Goal: Use online tool/utility: Utilize a website feature to perform a specific function

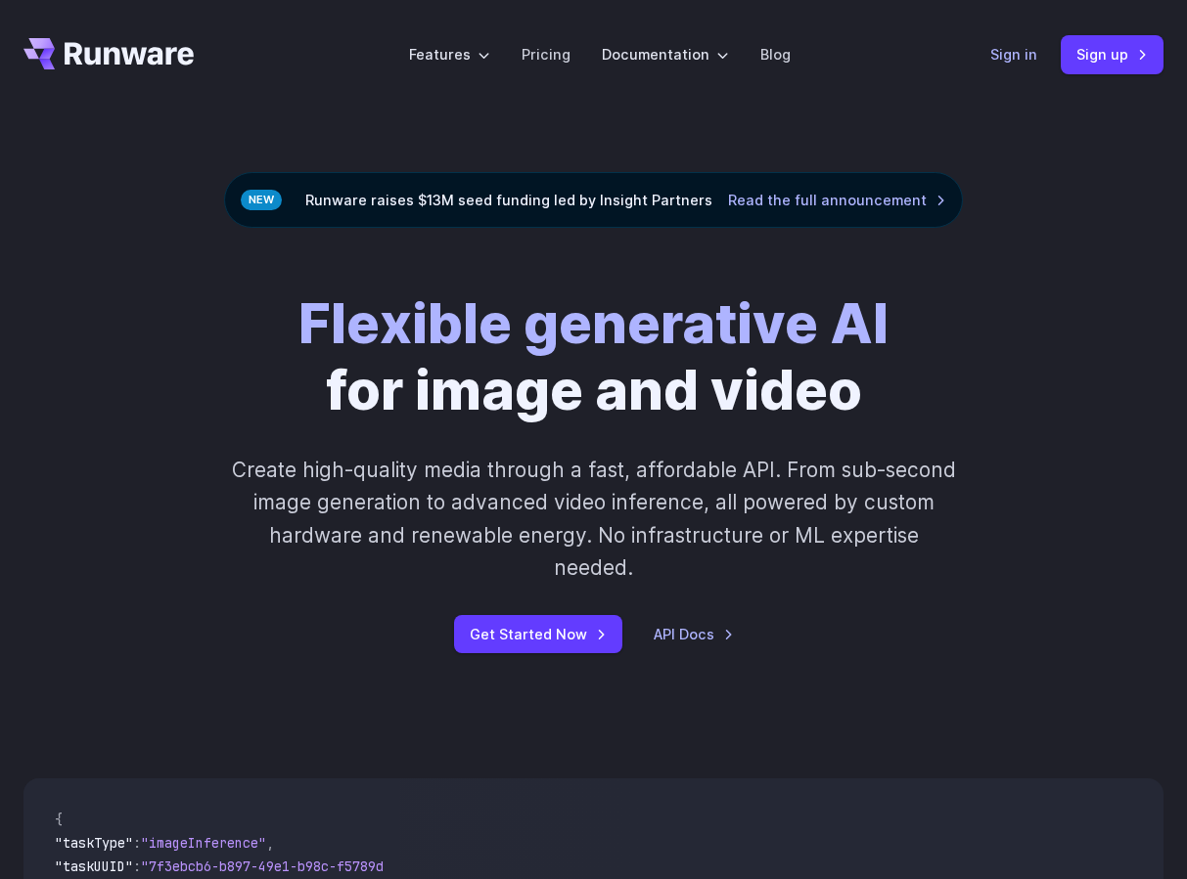
click at [1009, 54] on link "Sign in" at bounding box center [1013, 54] width 47 height 22
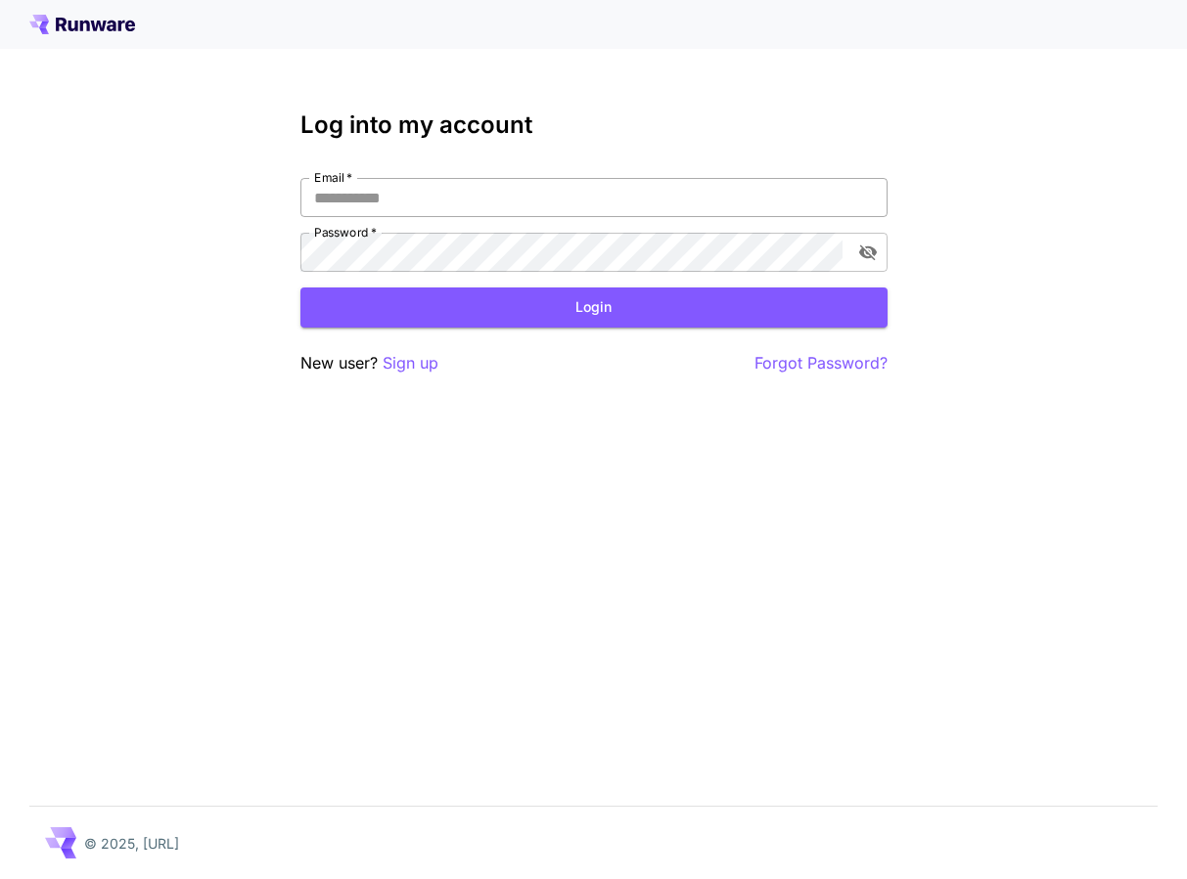
click at [437, 197] on input "Email   *" at bounding box center [593, 197] width 587 height 39
type input "**********"
click at [435, 217] on div "**********" at bounding box center [593, 225] width 587 height 94
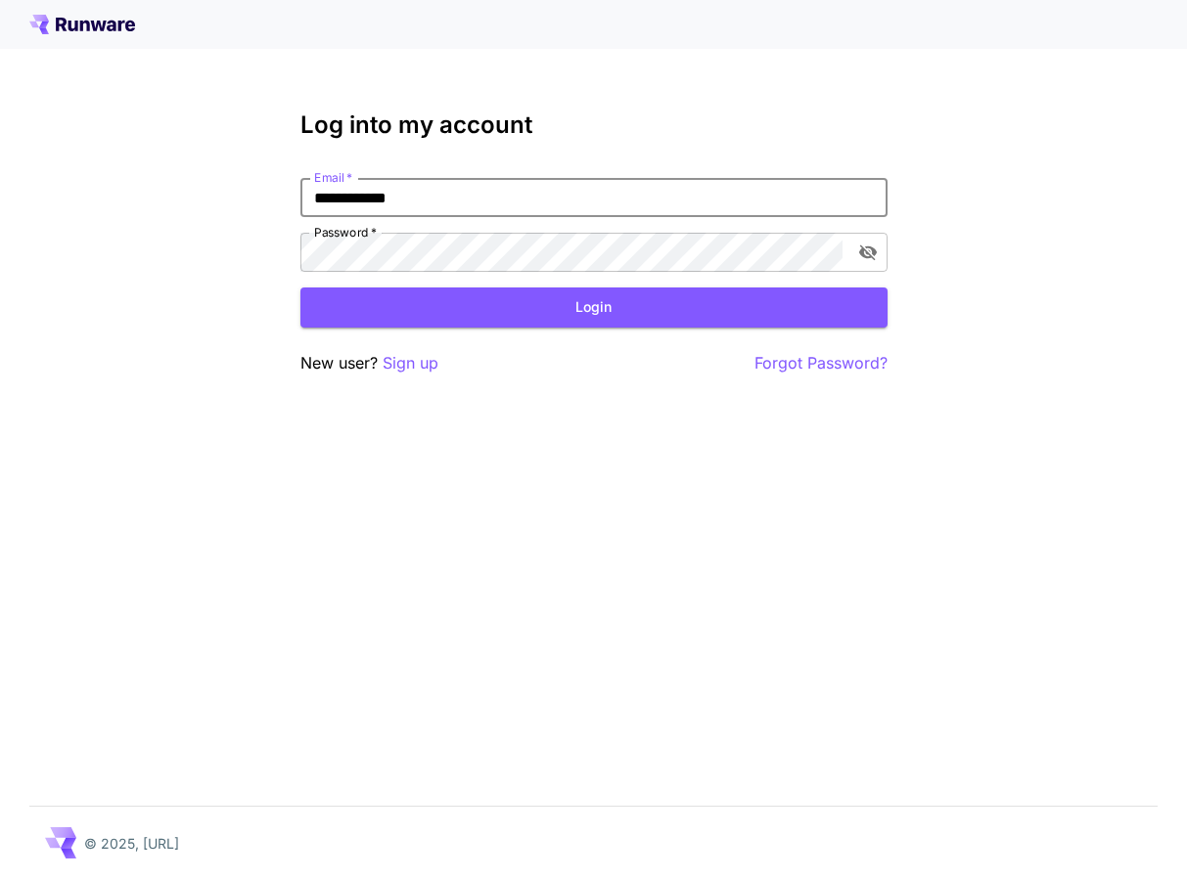
click at [435, 202] on input "**********" at bounding box center [593, 197] width 587 height 39
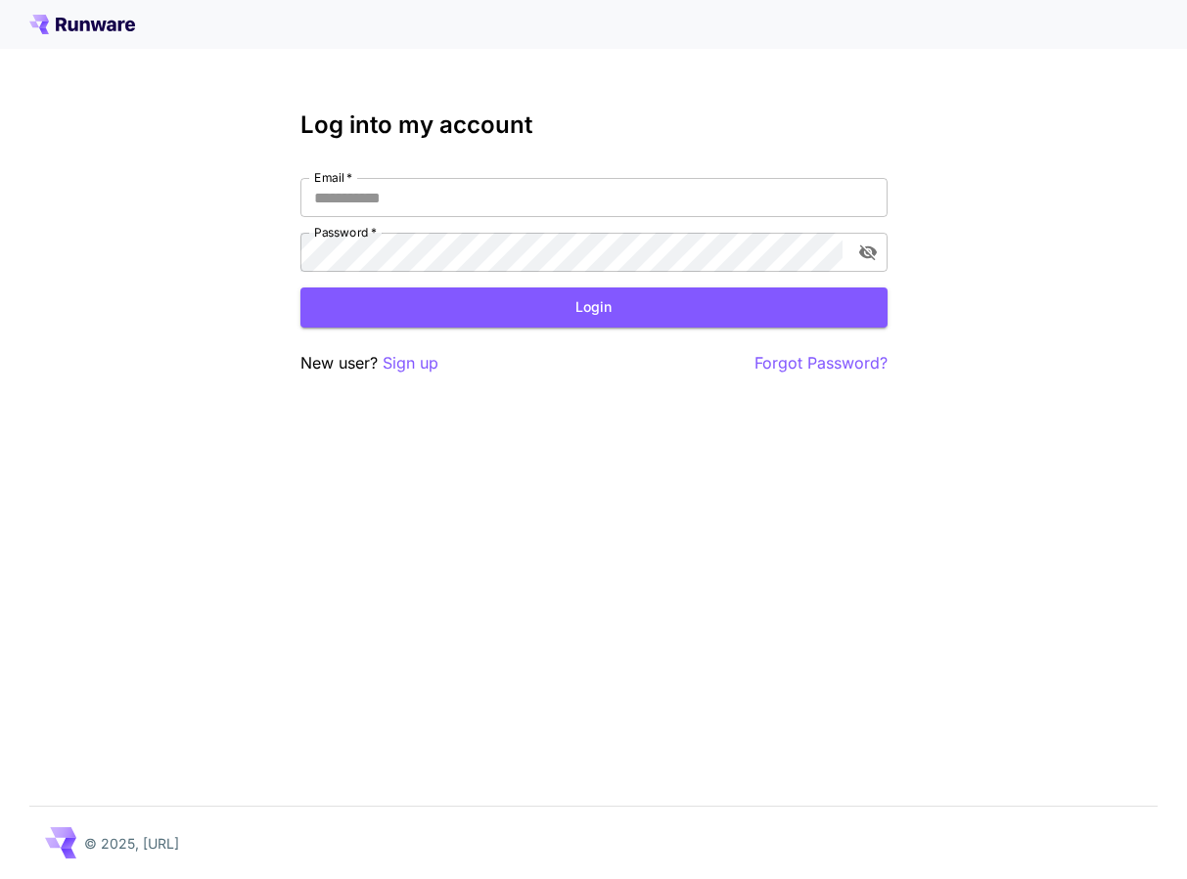
type input "**********"
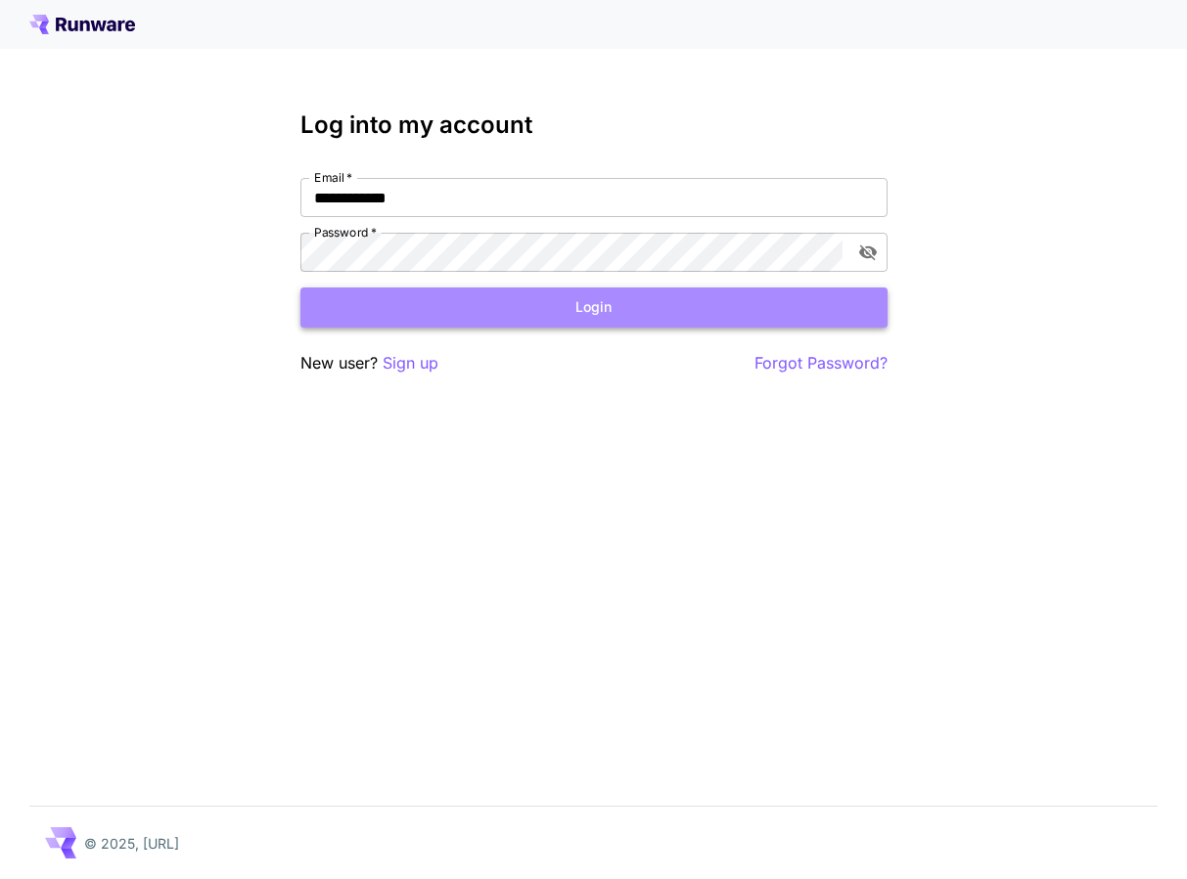
click at [448, 308] on button "Login" at bounding box center [593, 308] width 587 height 40
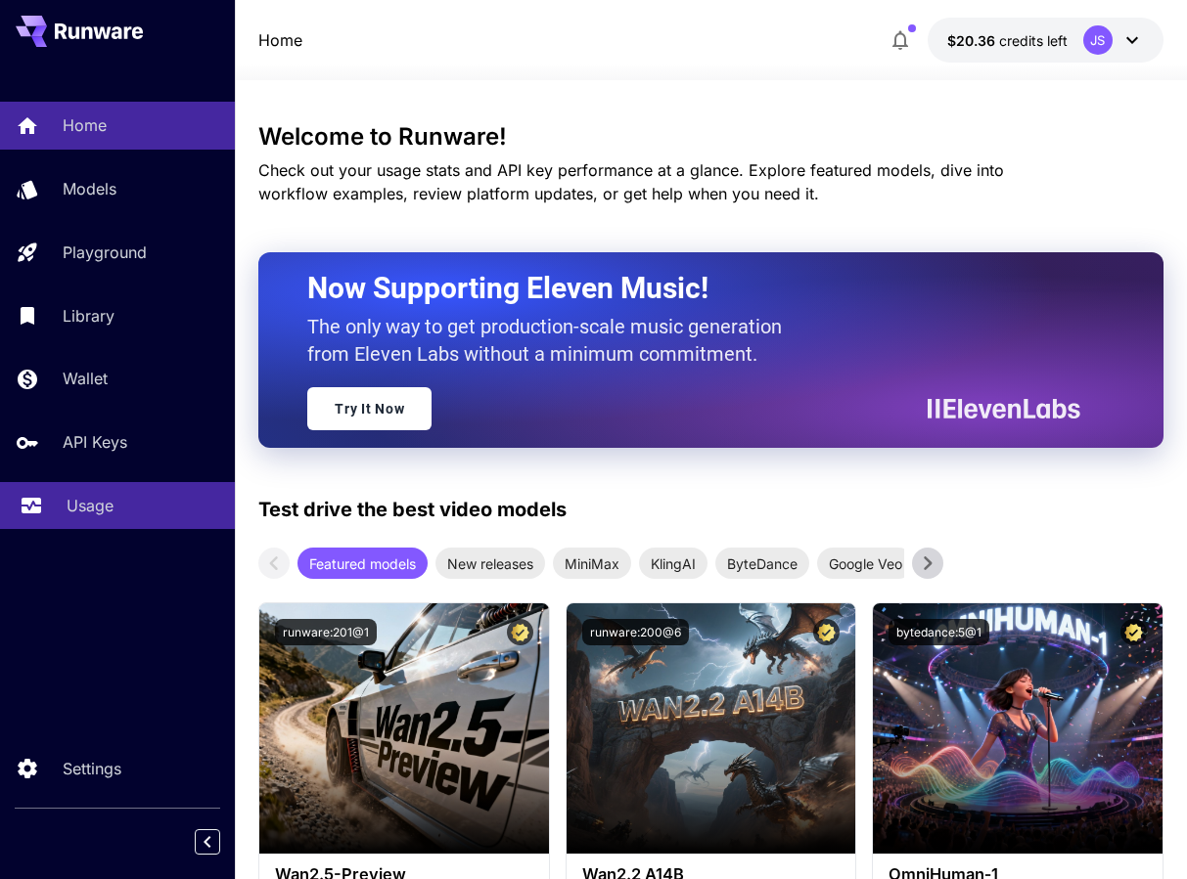
click at [123, 504] on div "Usage" at bounding box center [143, 505] width 153 height 23
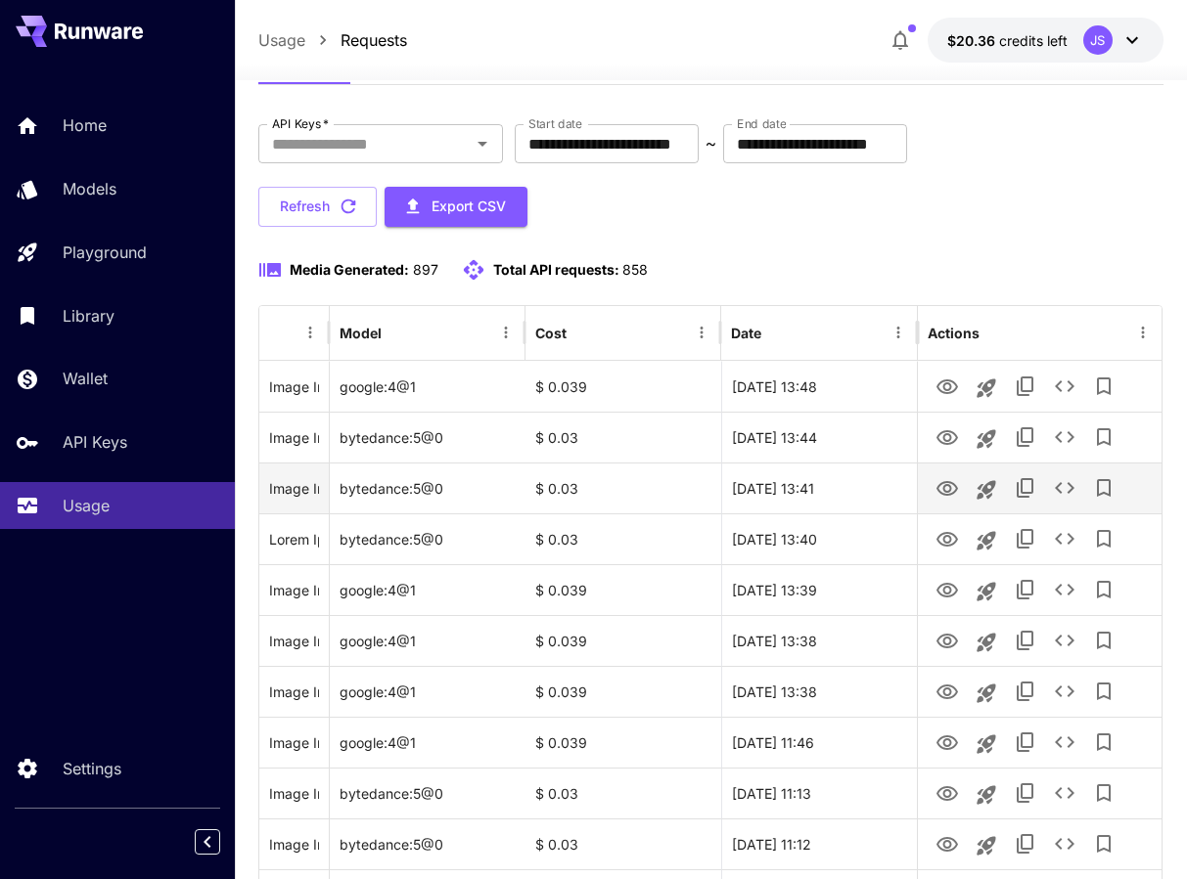
scroll to position [76, 0]
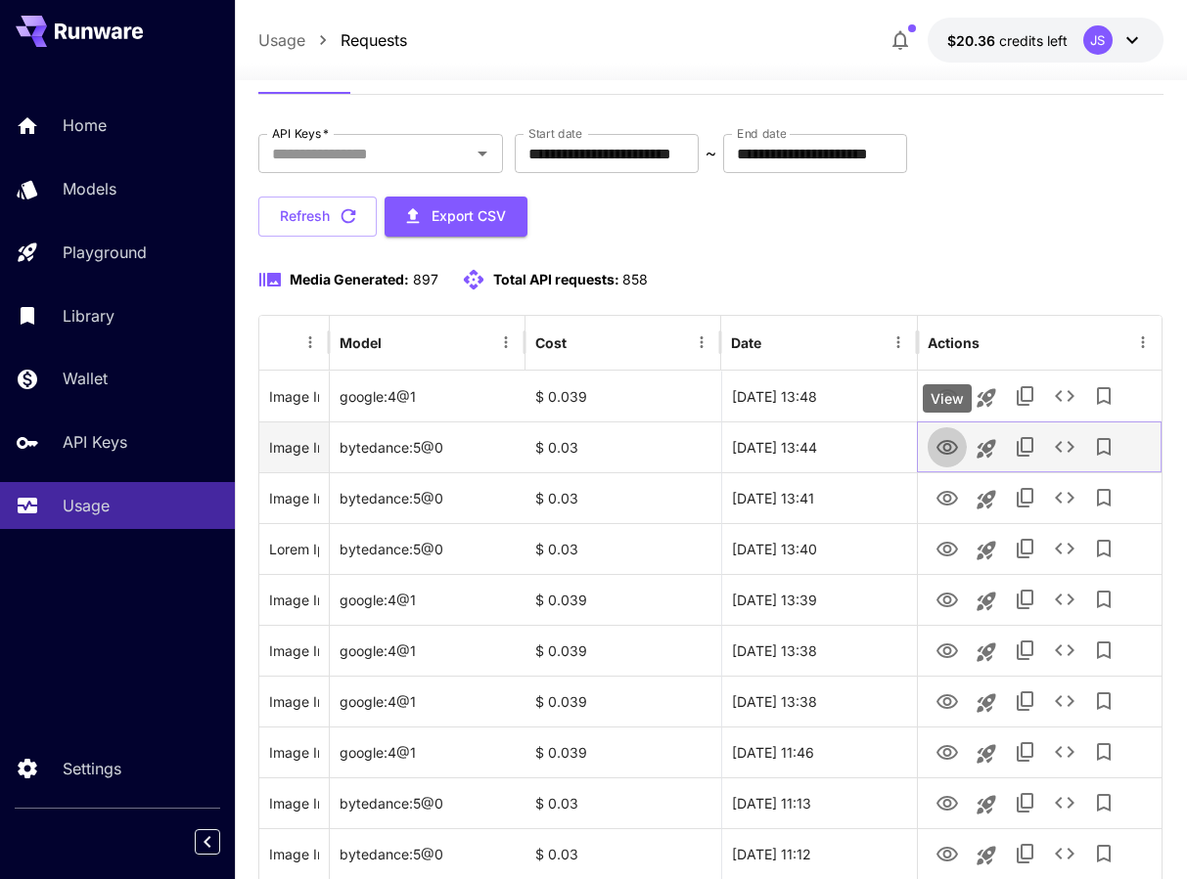
click at [948, 454] on icon "View" at bounding box center [946, 447] width 23 height 23
click at [989, 452] on icon "Launch in playground" at bounding box center [985, 448] width 19 height 19
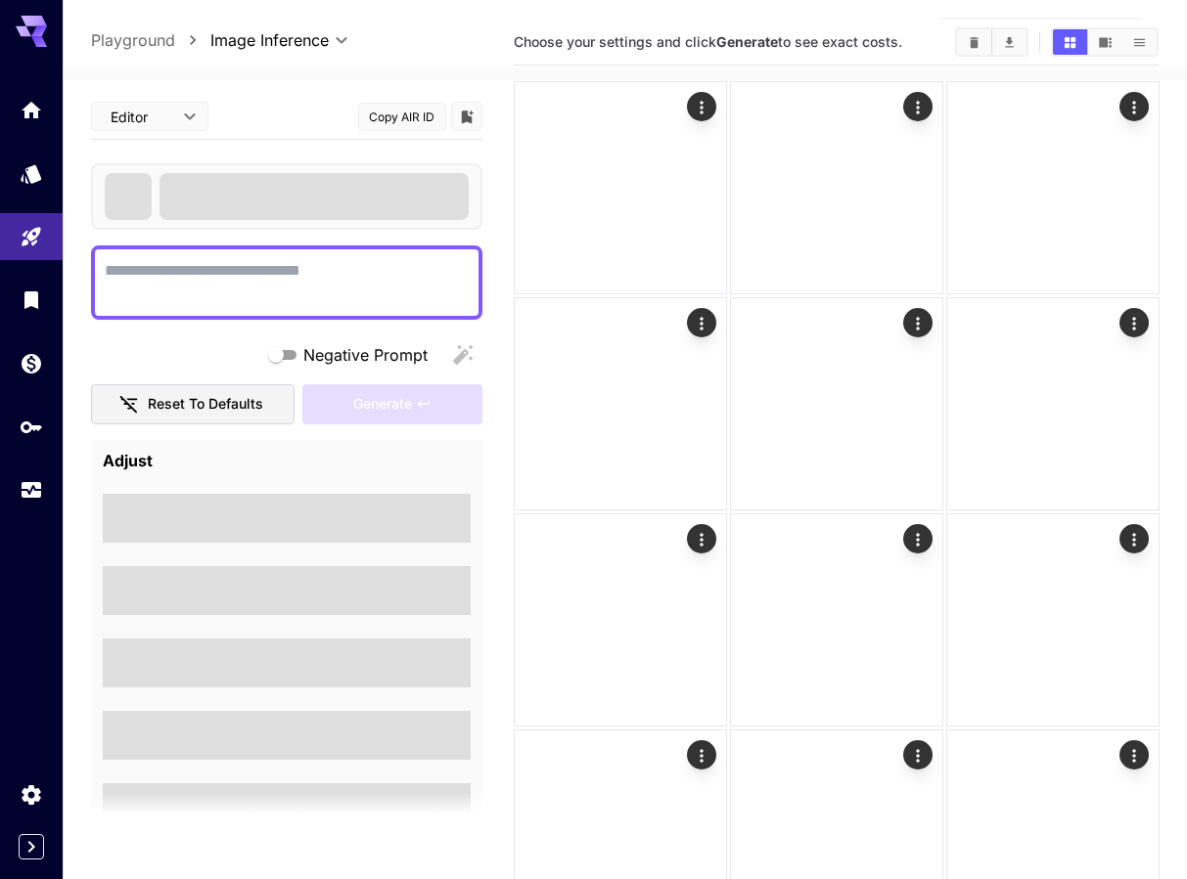
type textarea "**********"
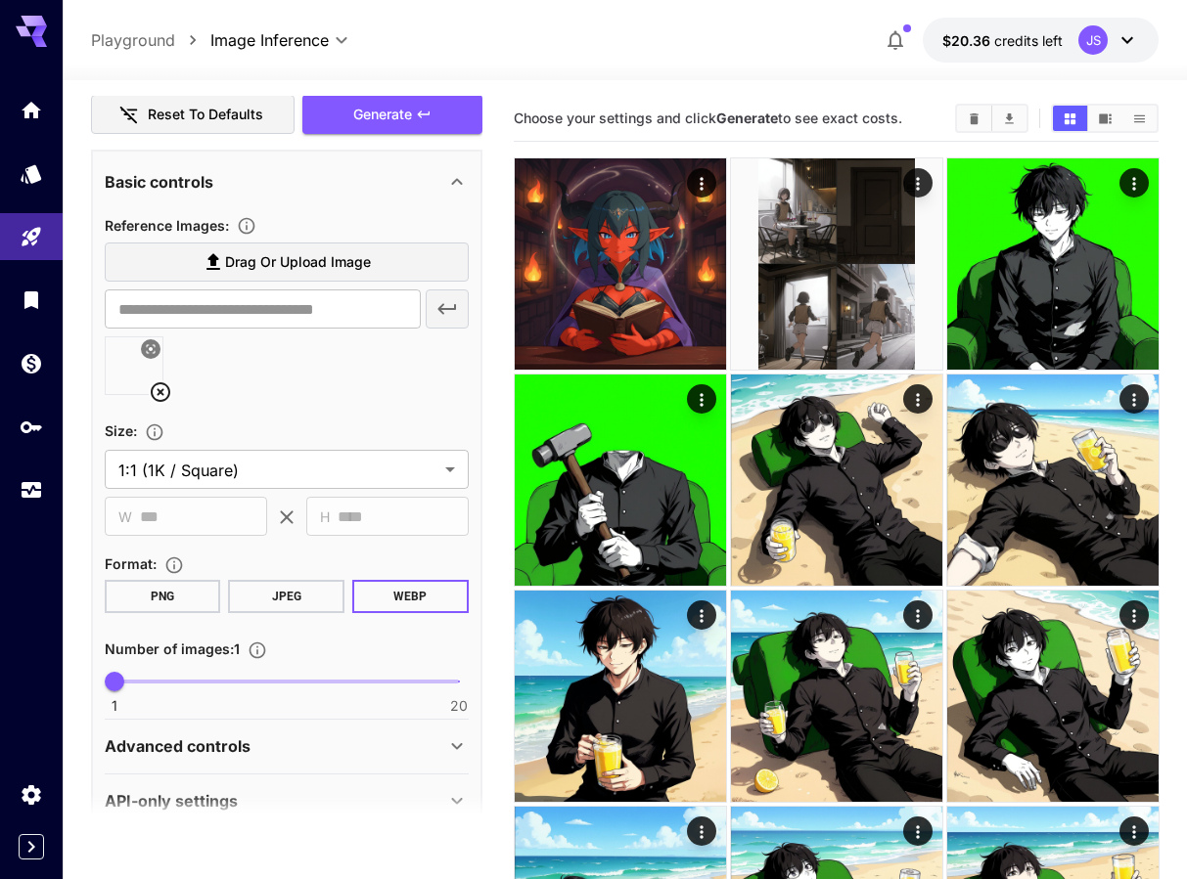
scroll to position [843, 0]
click at [129, 372] on img at bounding box center [134, 366] width 57 height 57
type input "********"
click at [129, 372] on img at bounding box center [134, 366] width 57 height 57
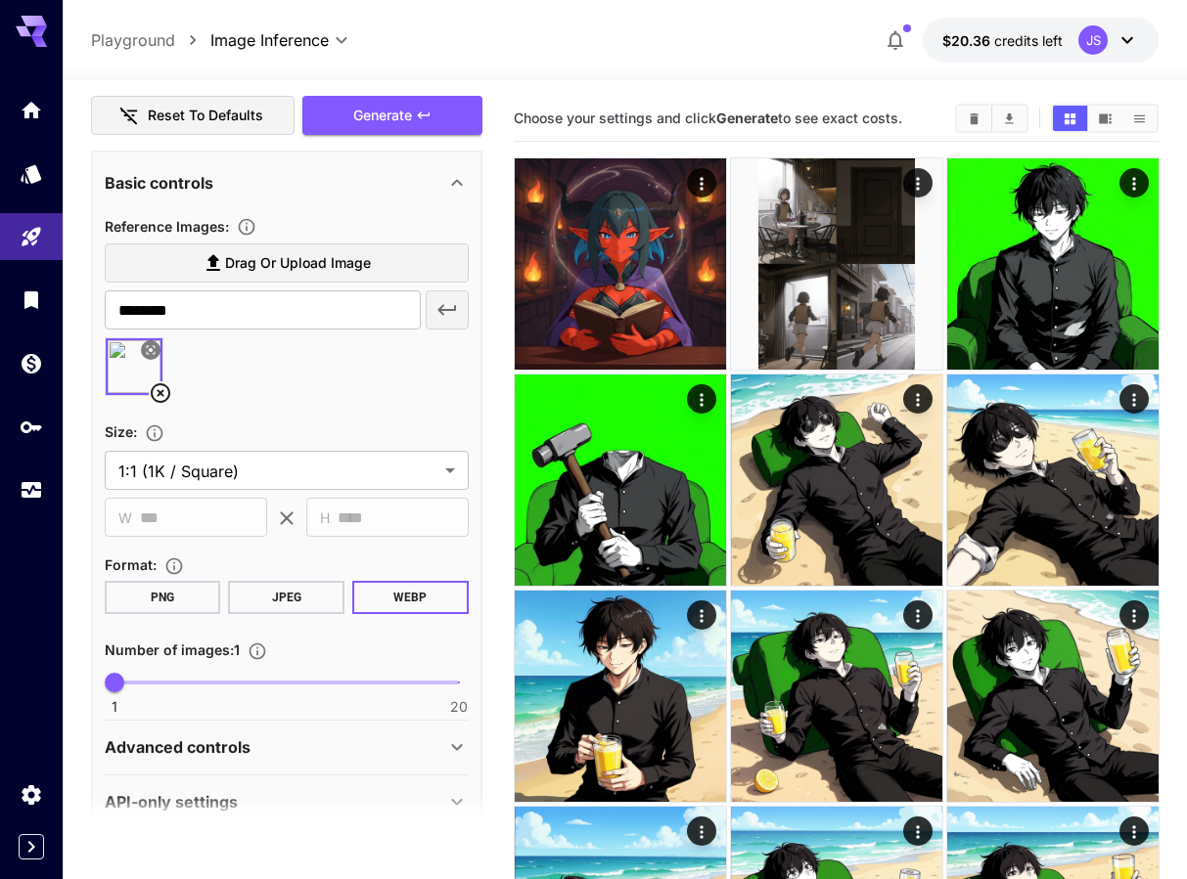
click at [129, 372] on img at bounding box center [134, 366] width 57 height 57
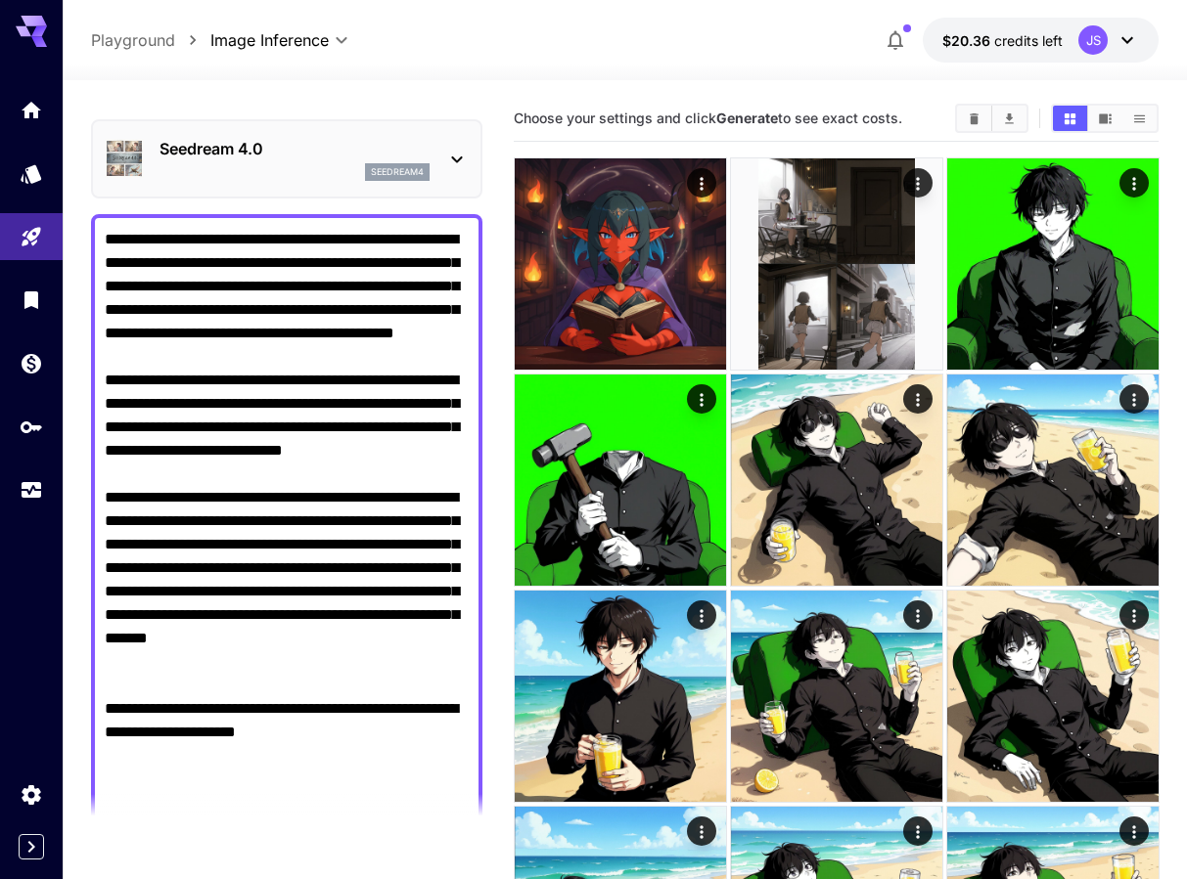
scroll to position [0, 0]
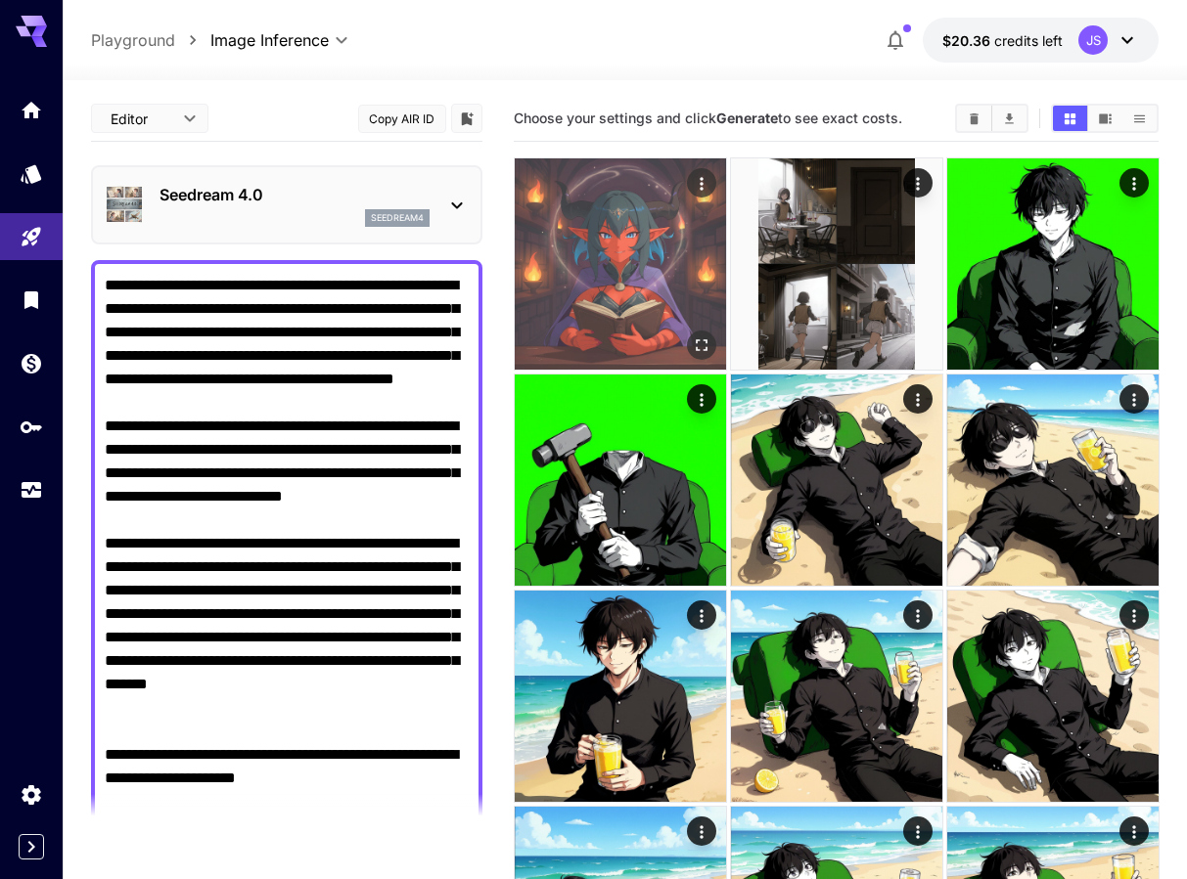
click at [573, 334] on img at bounding box center [620, 263] width 211 height 211
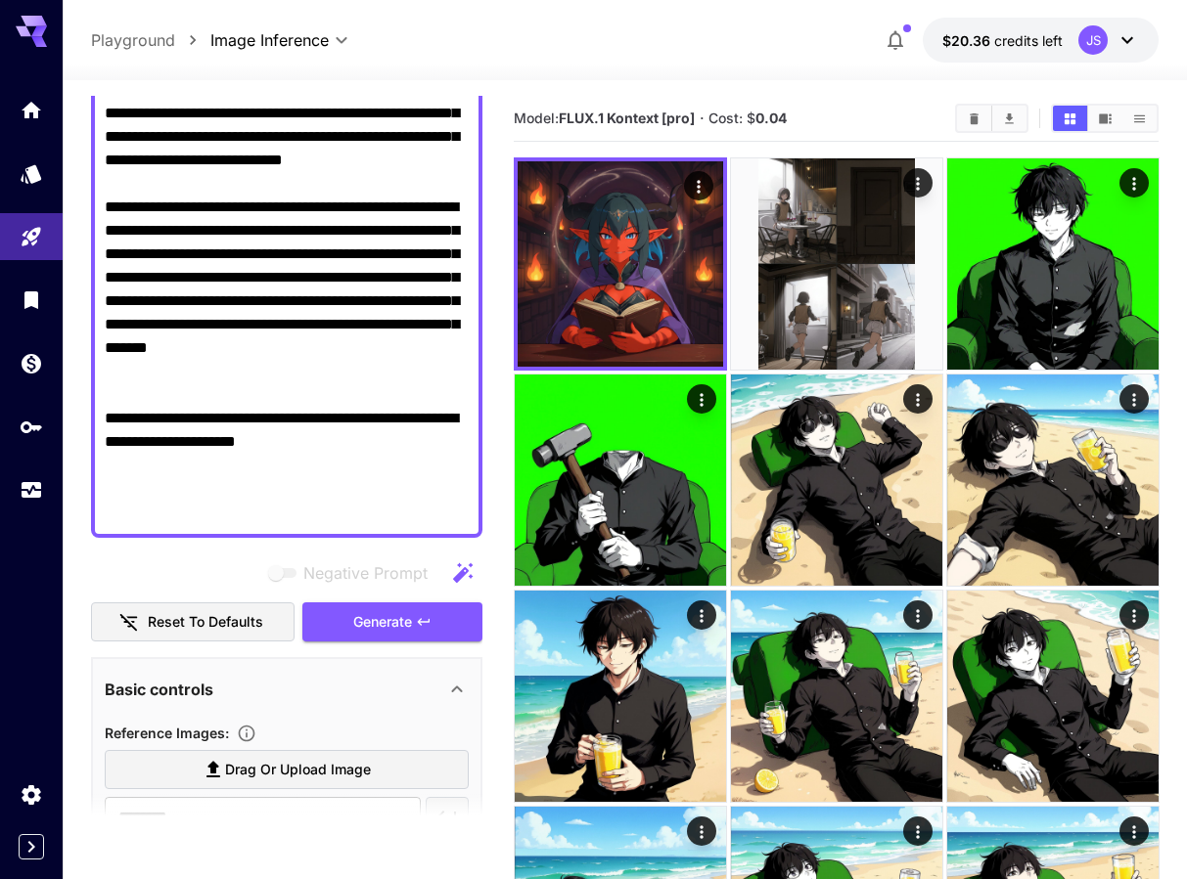
scroll to position [670, 0]
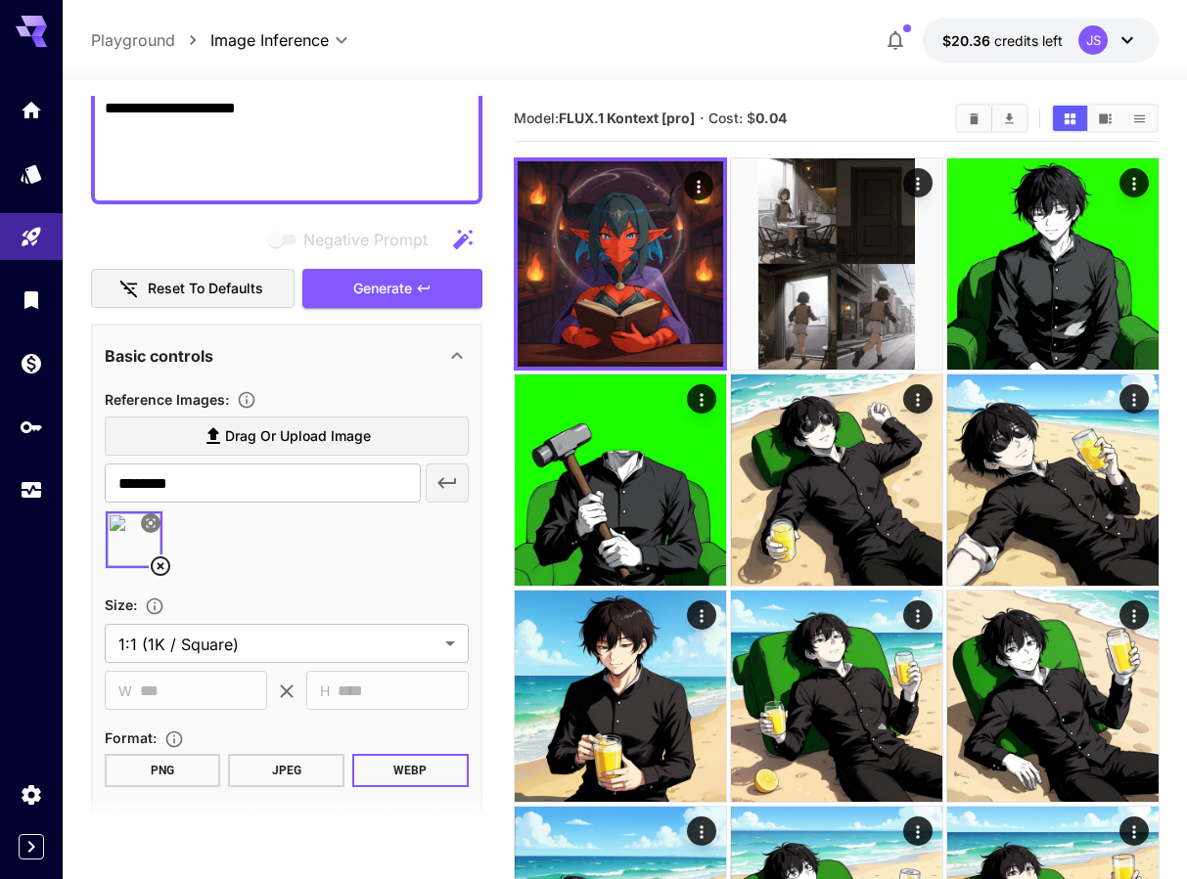
click at [152, 521] on icon at bounding box center [151, 523] width 12 height 12
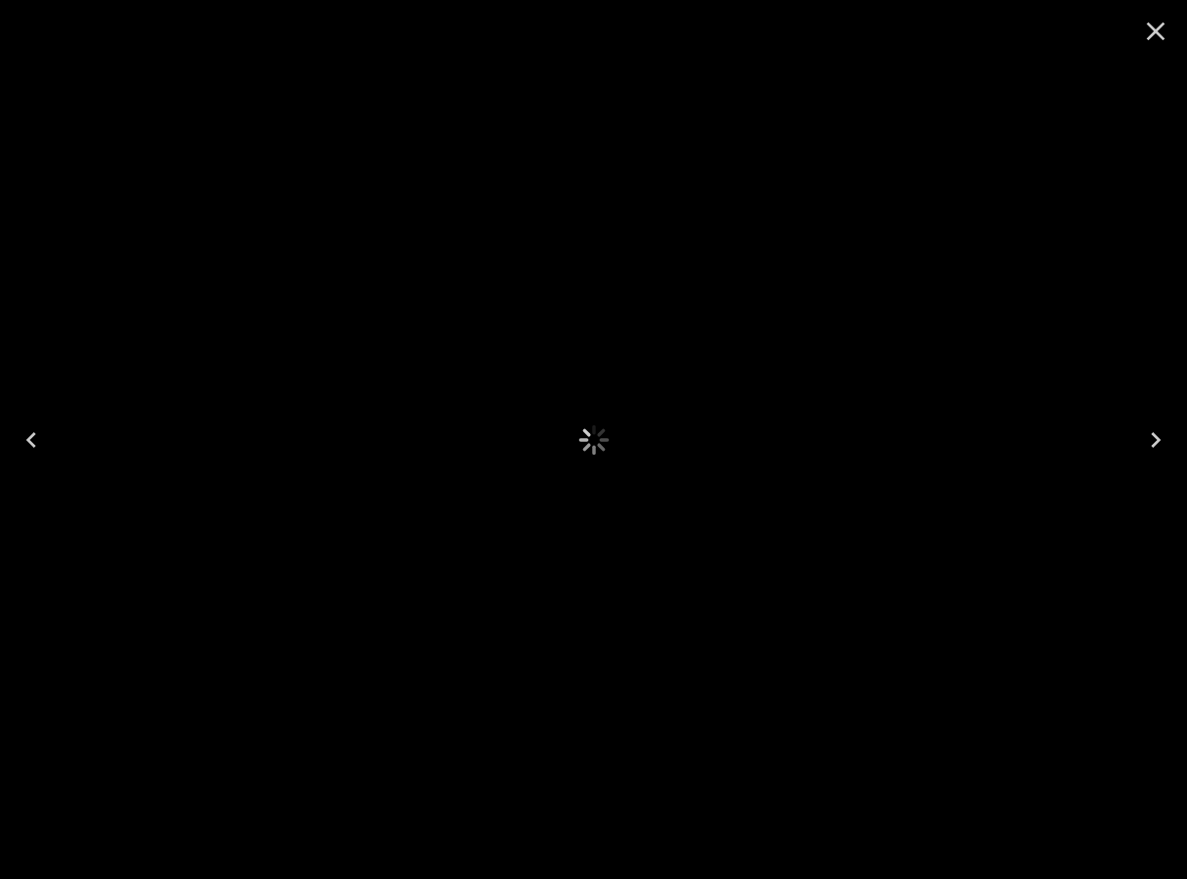
click at [152, 521] on div at bounding box center [593, 439] width 1187 height 879
click at [1156, 25] on icon "Close" at bounding box center [1155, 31] width 31 height 31
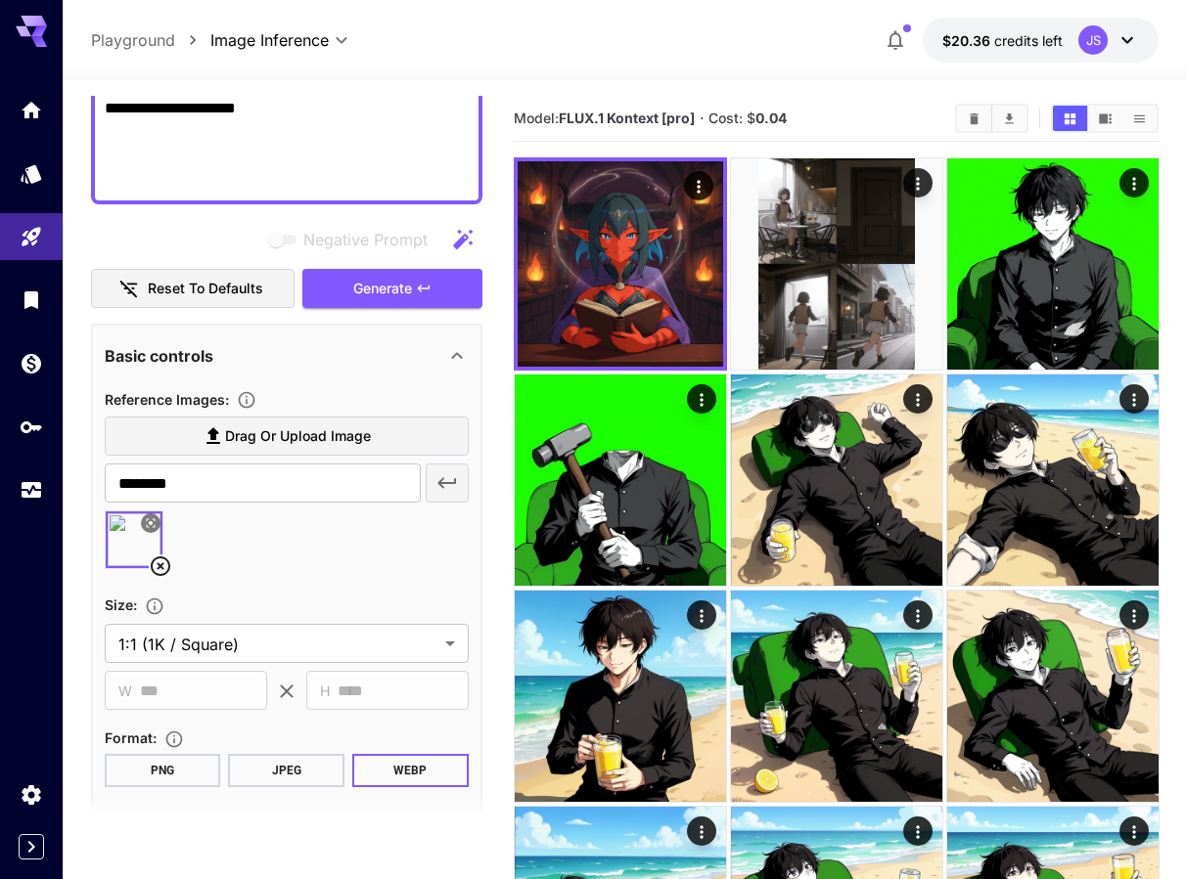
click at [160, 573] on icon at bounding box center [160, 566] width 23 height 23
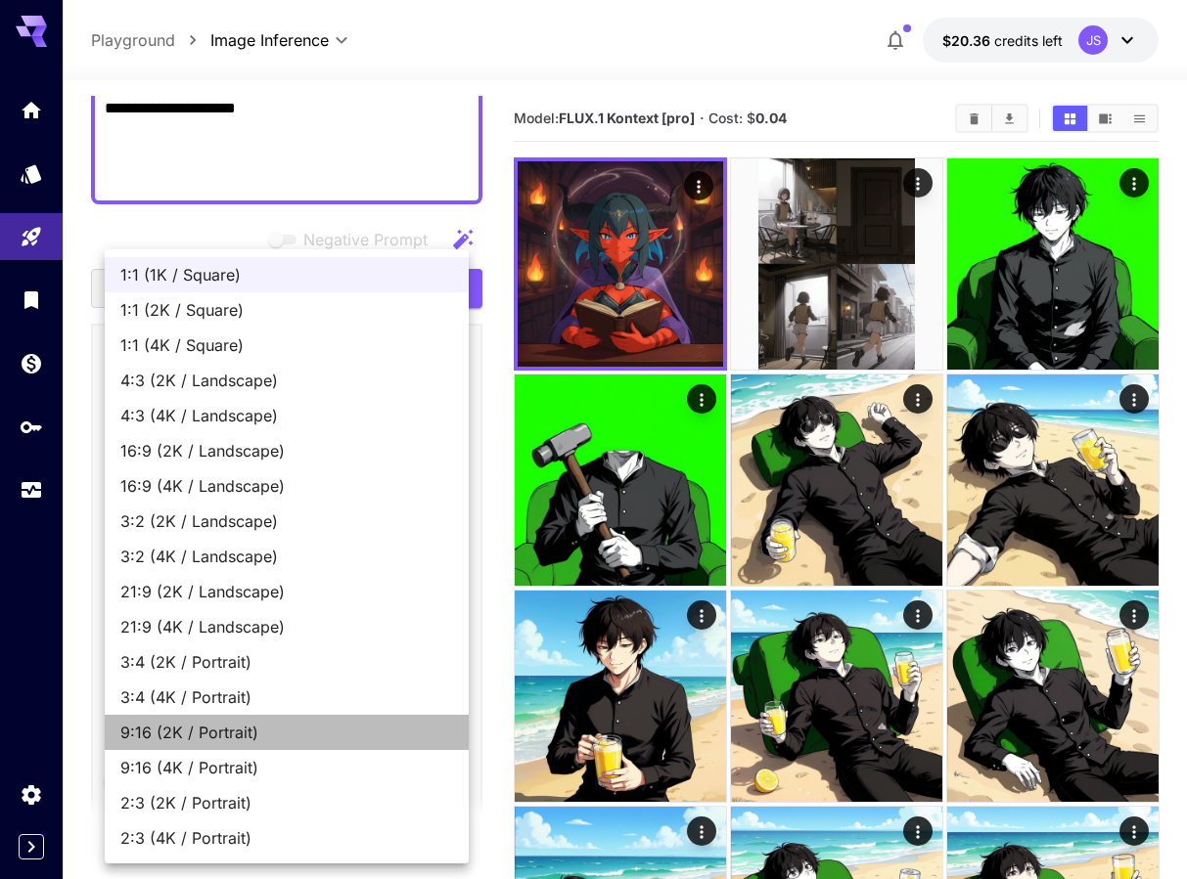
click at [239, 730] on span "9:16 (2K / Portrait)" at bounding box center [286, 732] width 333 height 23
type input "**********"
type input "****"
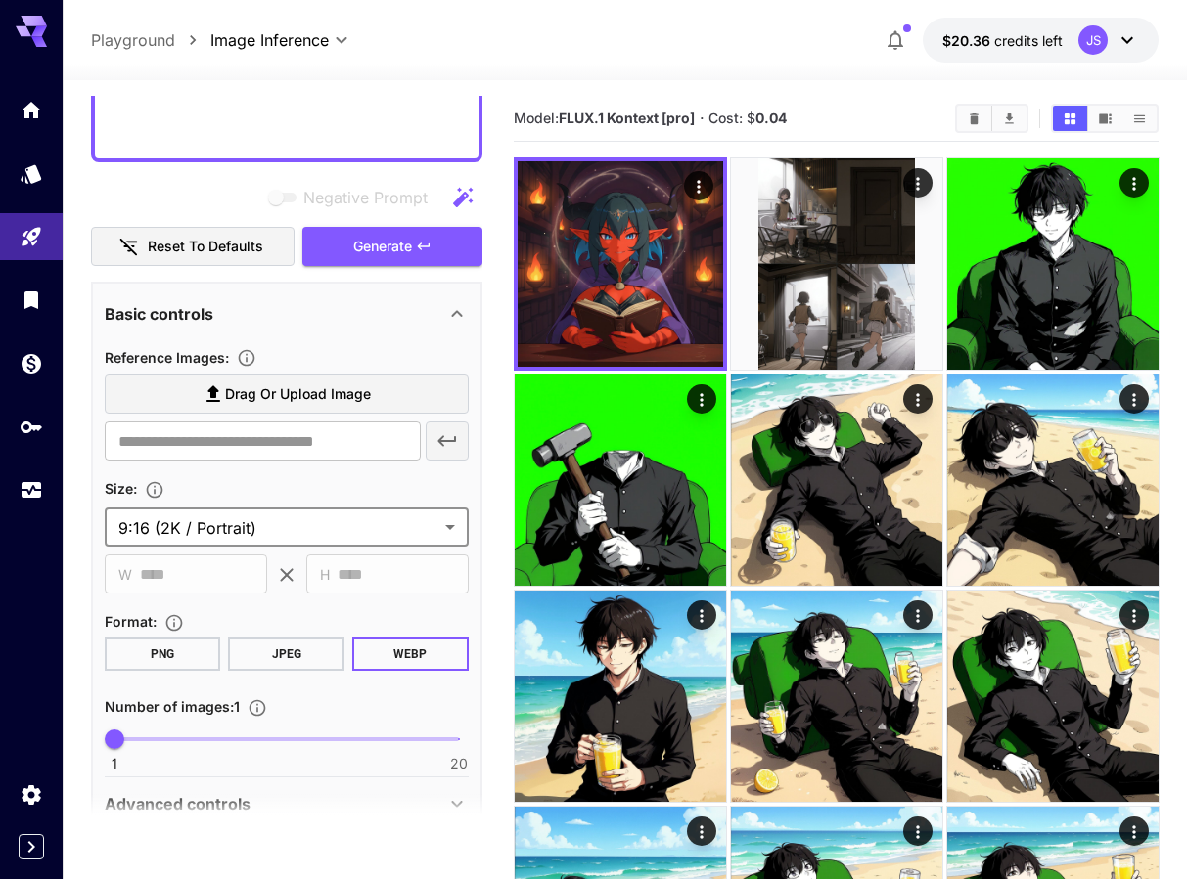
scroll to position [709, 0]
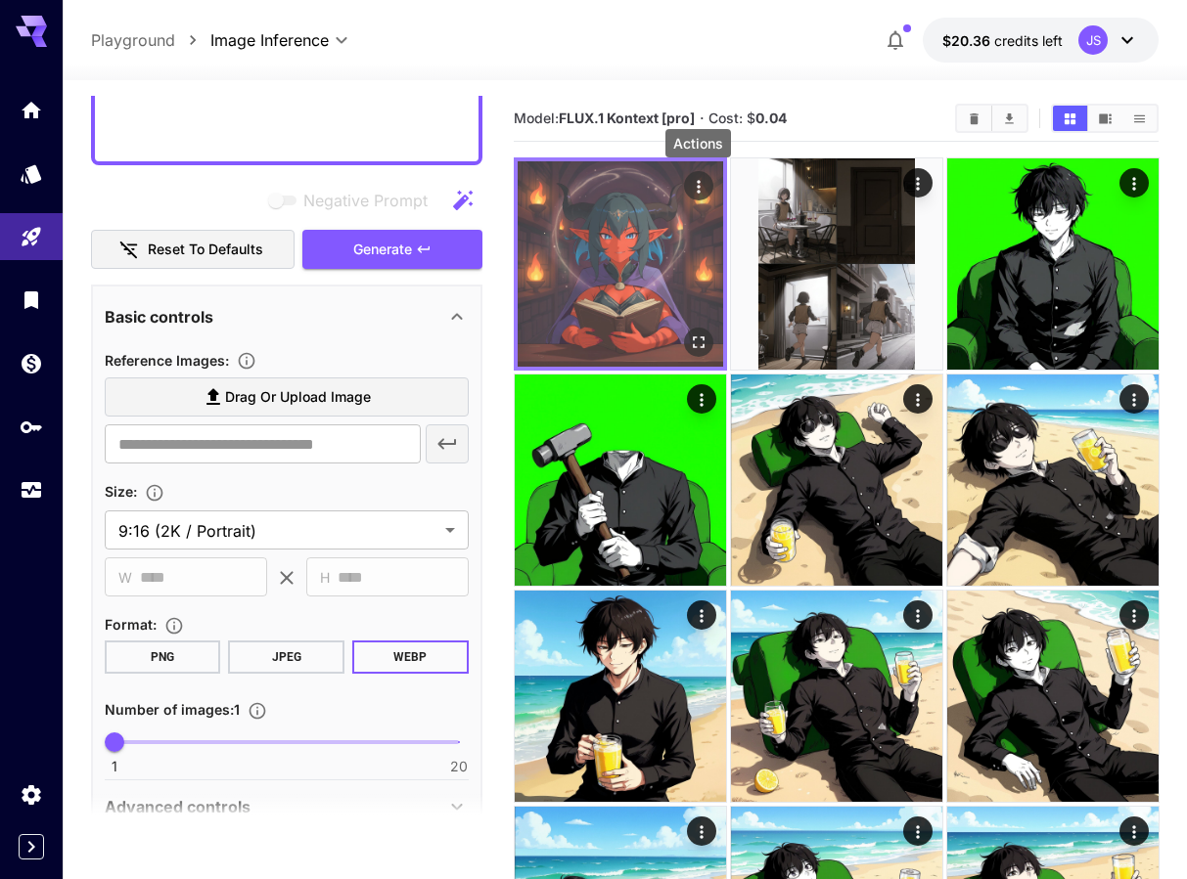
click at [705, 183] on icon "Actions" at bounding box center [698, 187] width 20 height 20
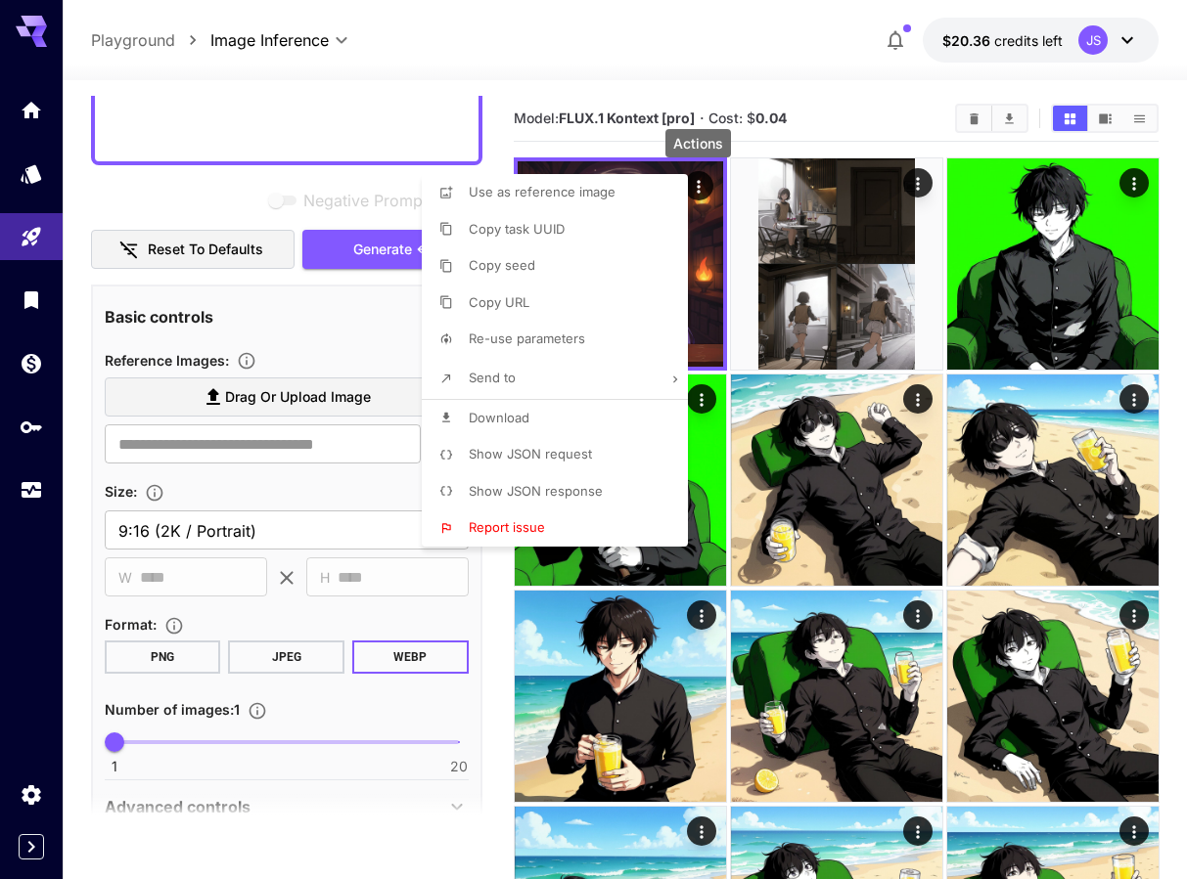
click at [547, 189] on span "Use as reference image" at bounding box center [542, 192] width 147 height 16
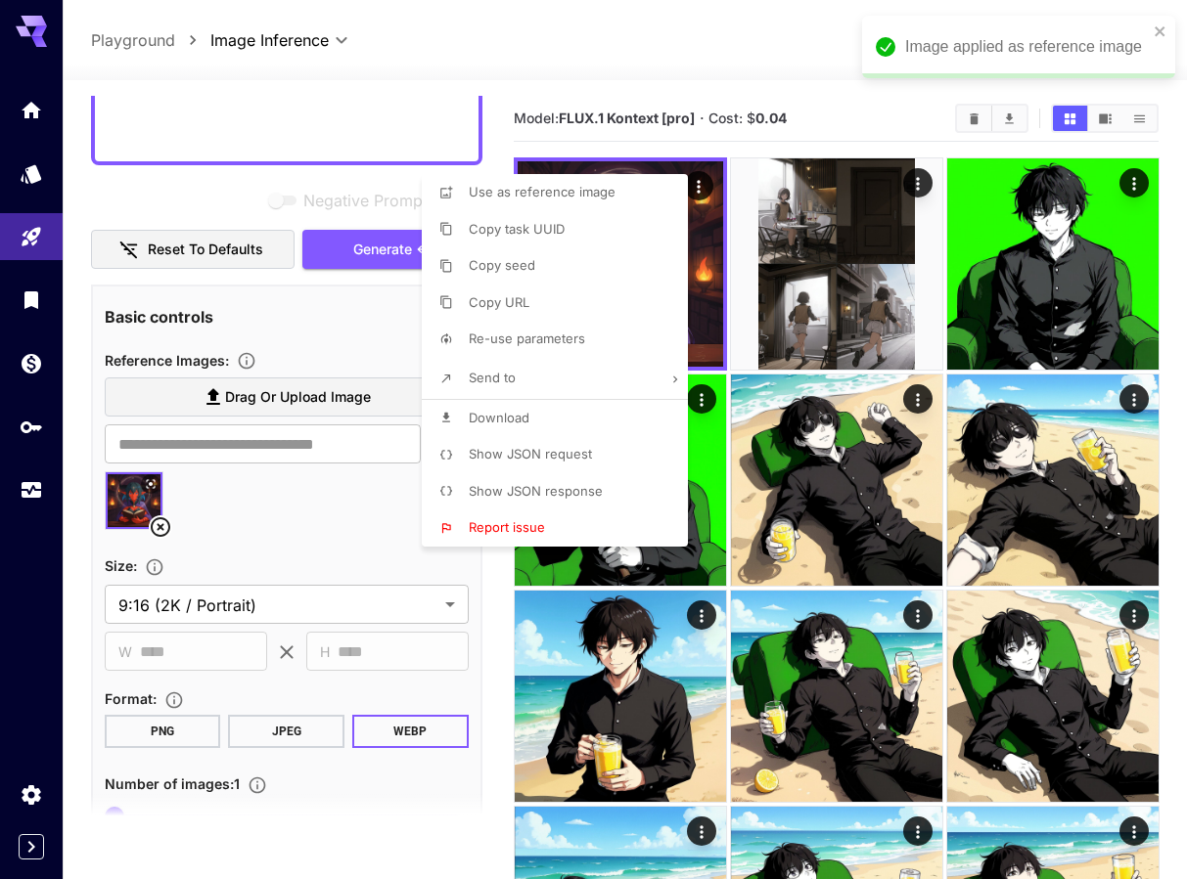
click at [371, 501] on div at bounding box center [593, 439] width 1187 height 879
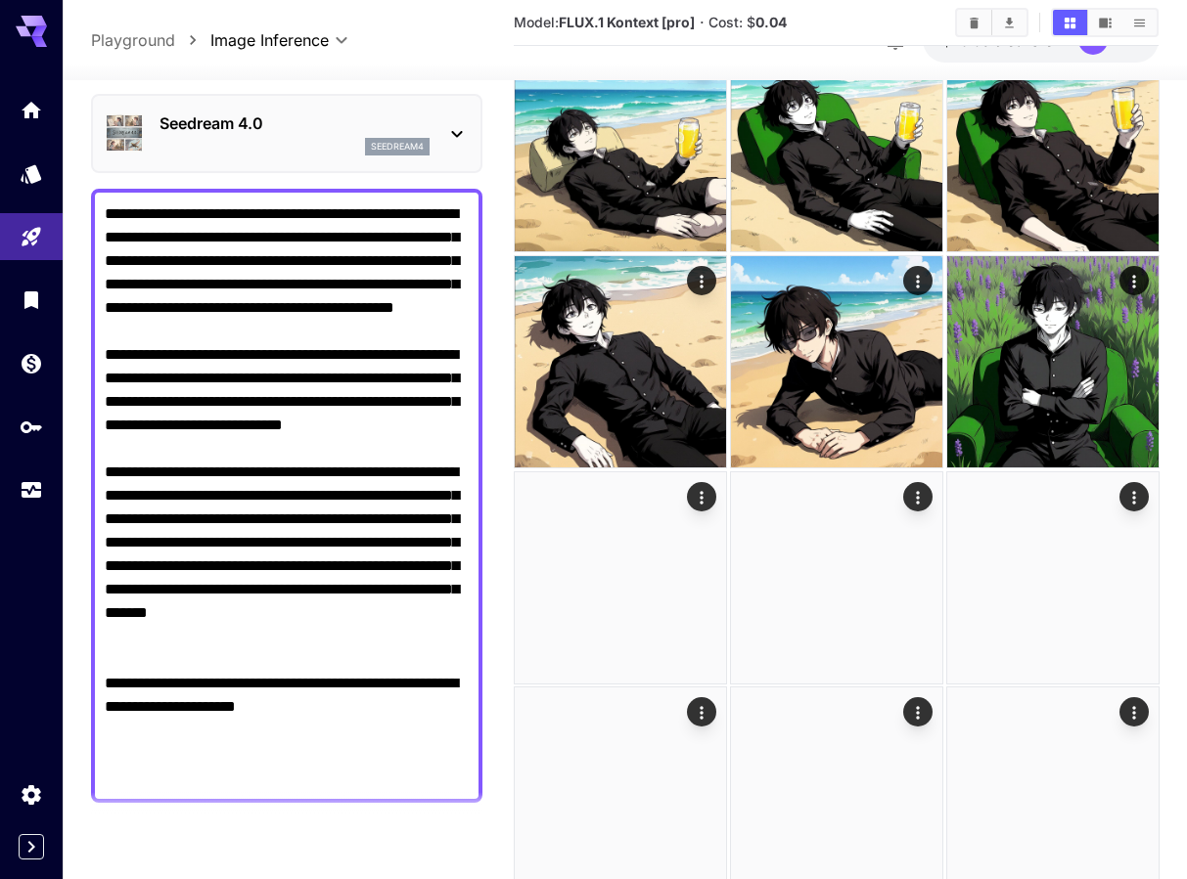
scroll to position [0, 0]
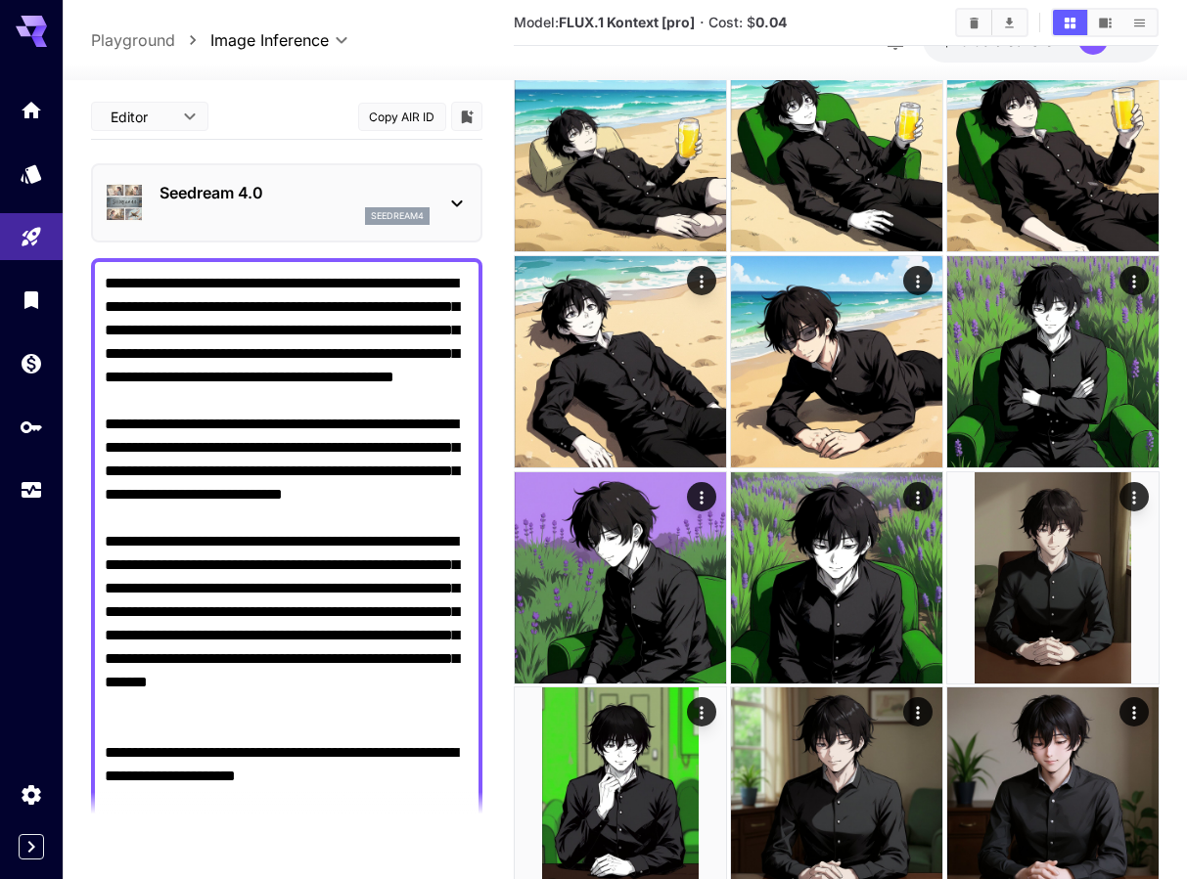
click at [448, 202] on icon at bounding box center [456, 203] width 23 height 23
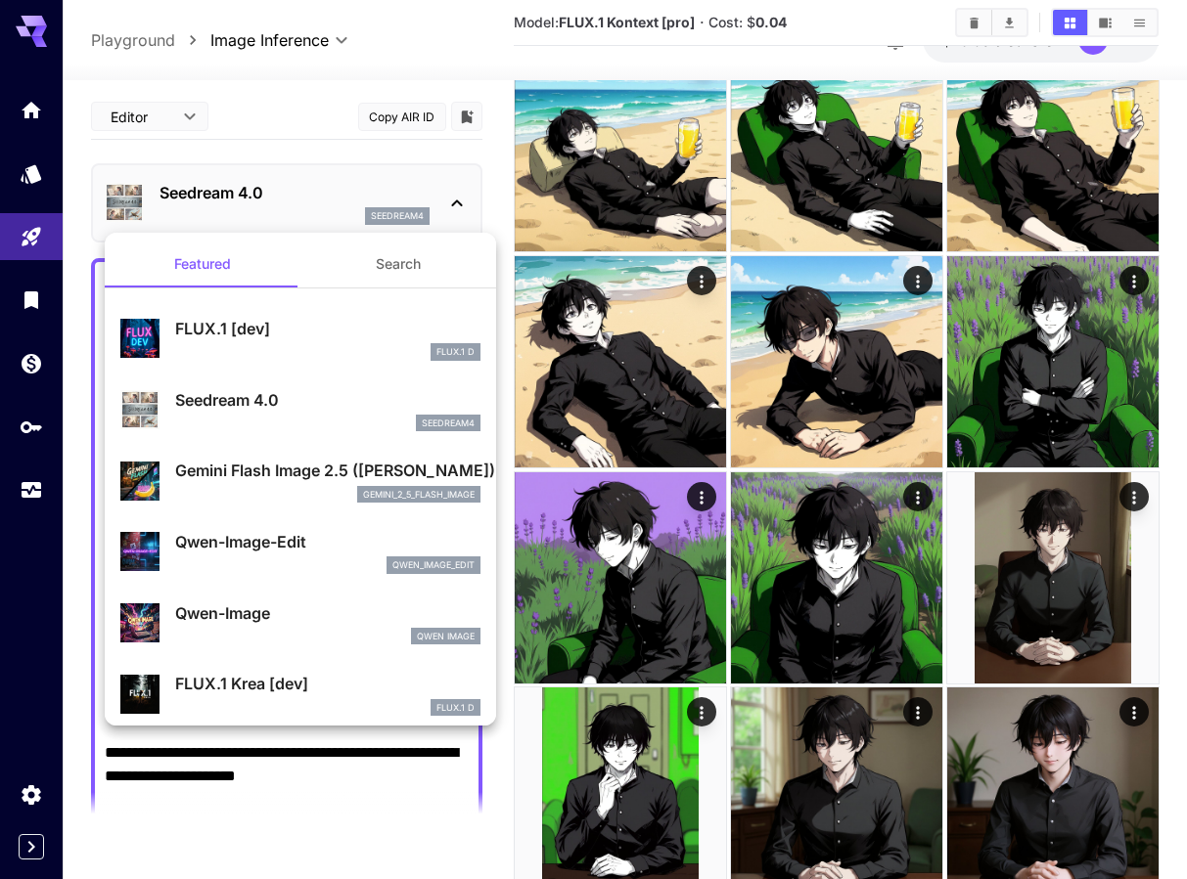
click at [448, 202] on div at bounding box center [593, 439] width 1187 height 879
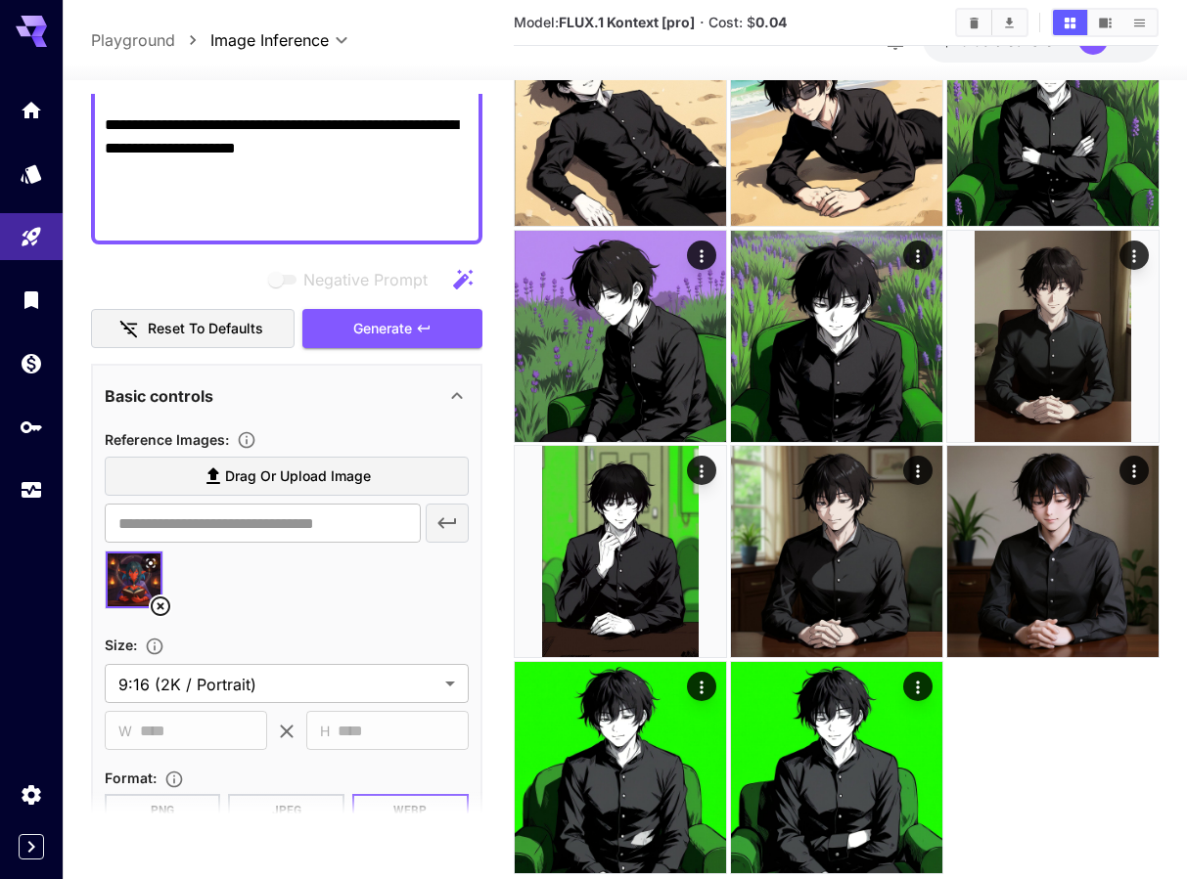
scroll to position [583, 0]
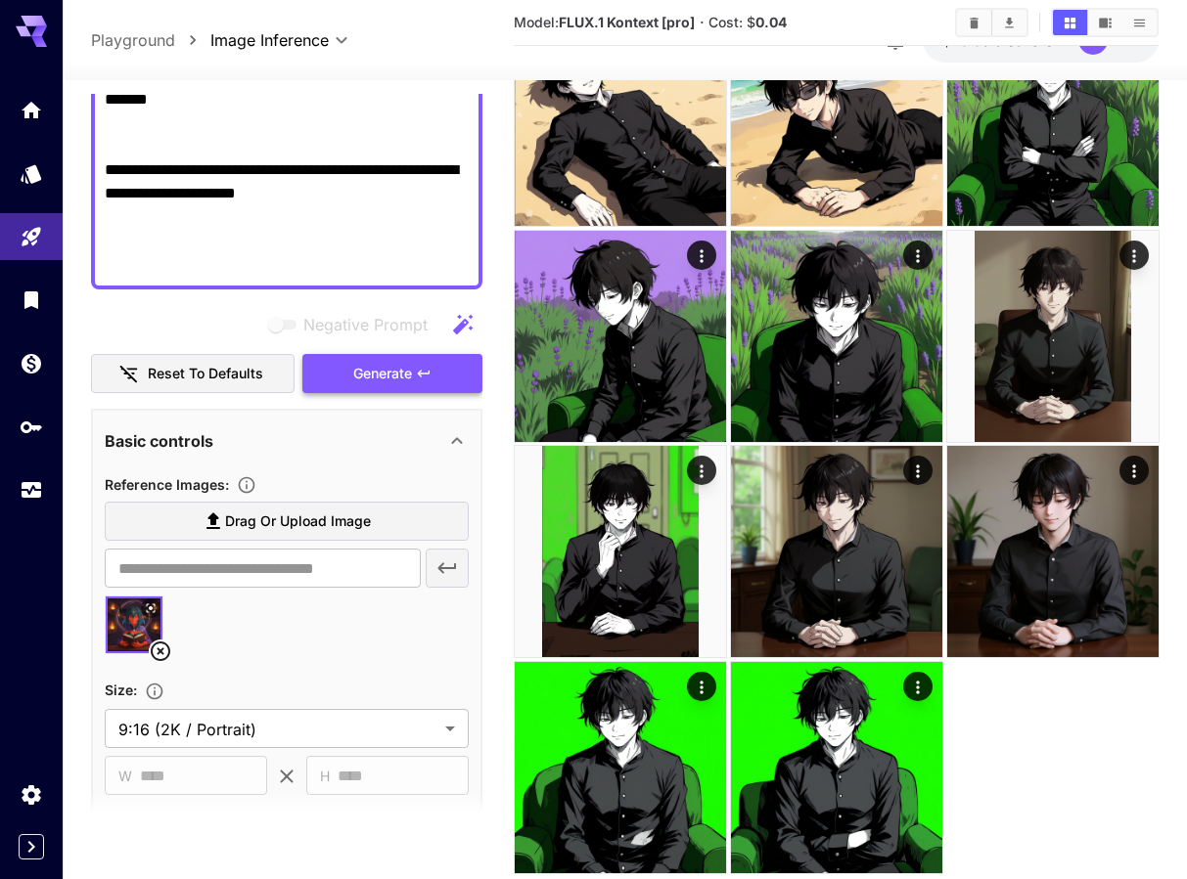
click at [440, 371] on button "Generate" at bounding box center [392, 374] width 180 height 40
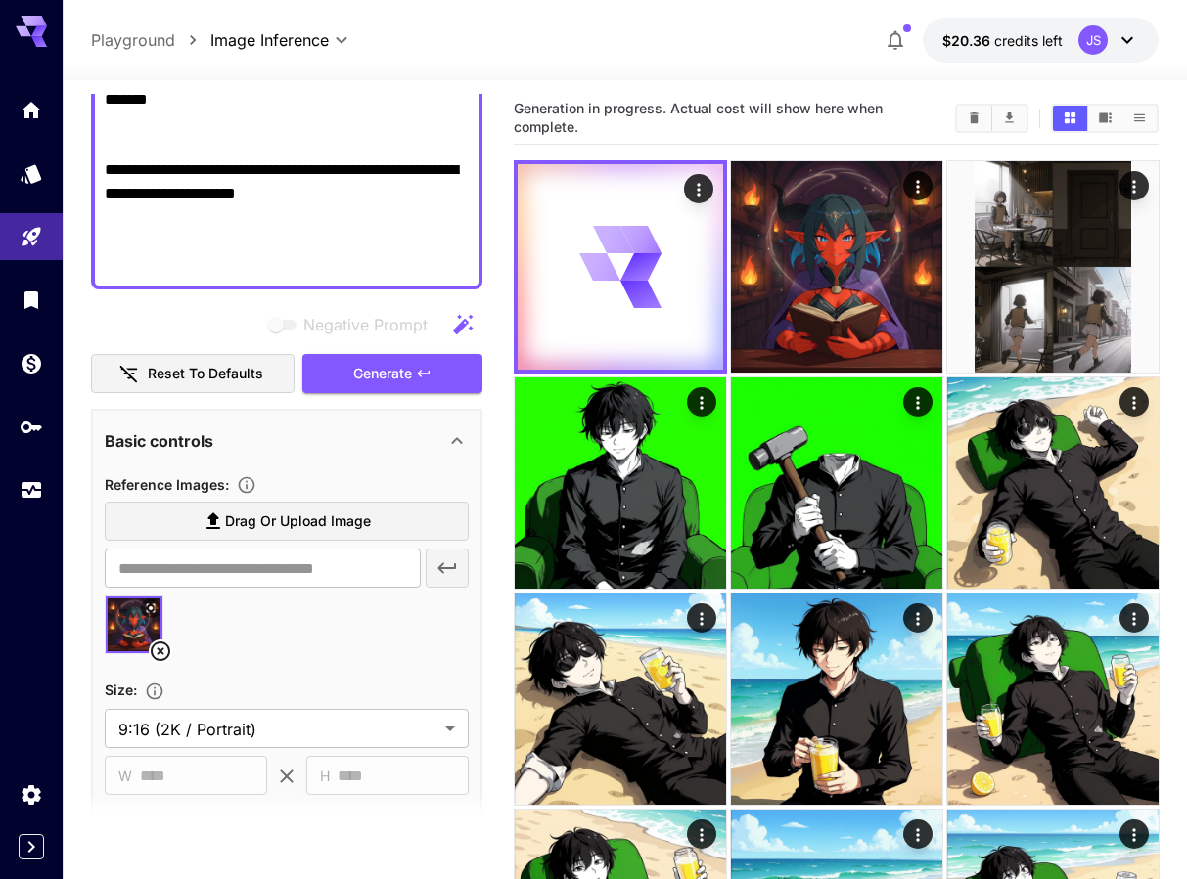
scroll to position [0, 0]
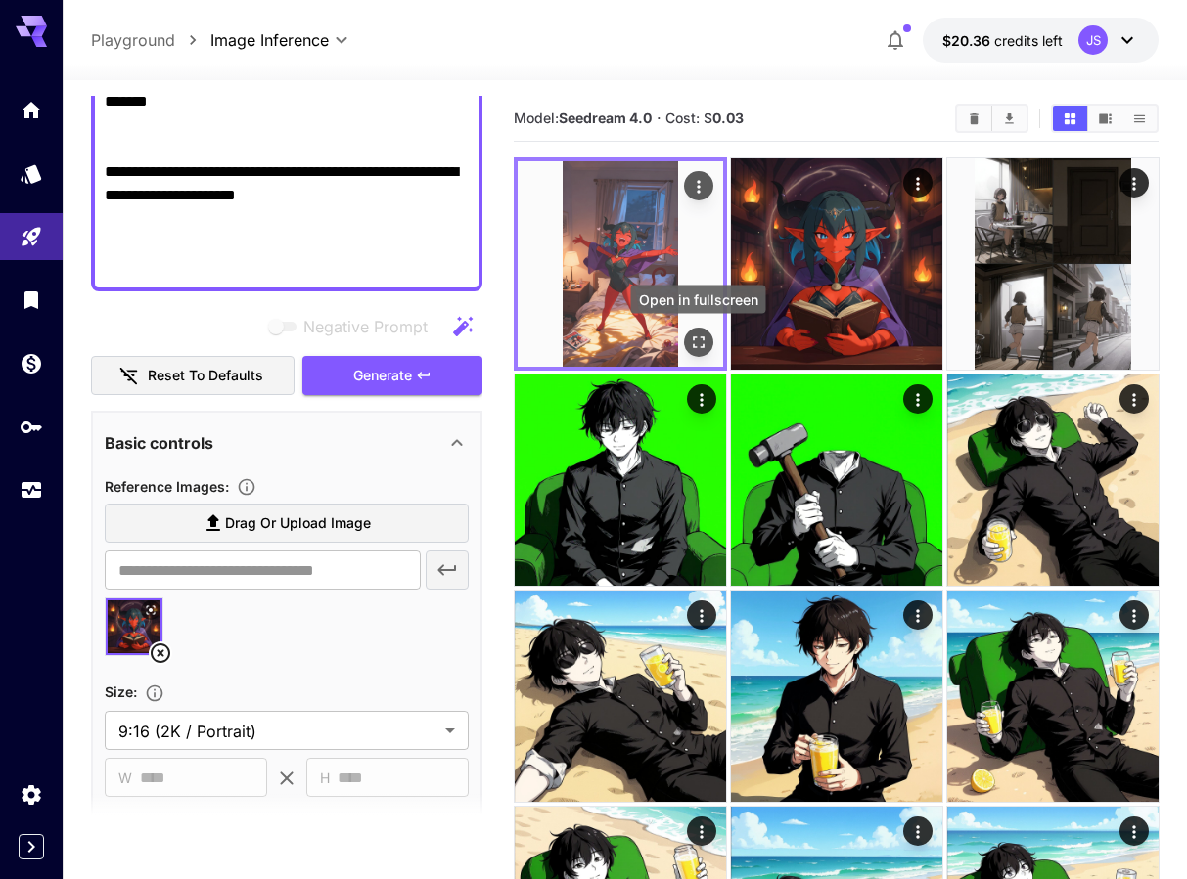
click at [699, 337] on icon "Open in fullscreen" at bounding box center [699, 343] width 12 height 12
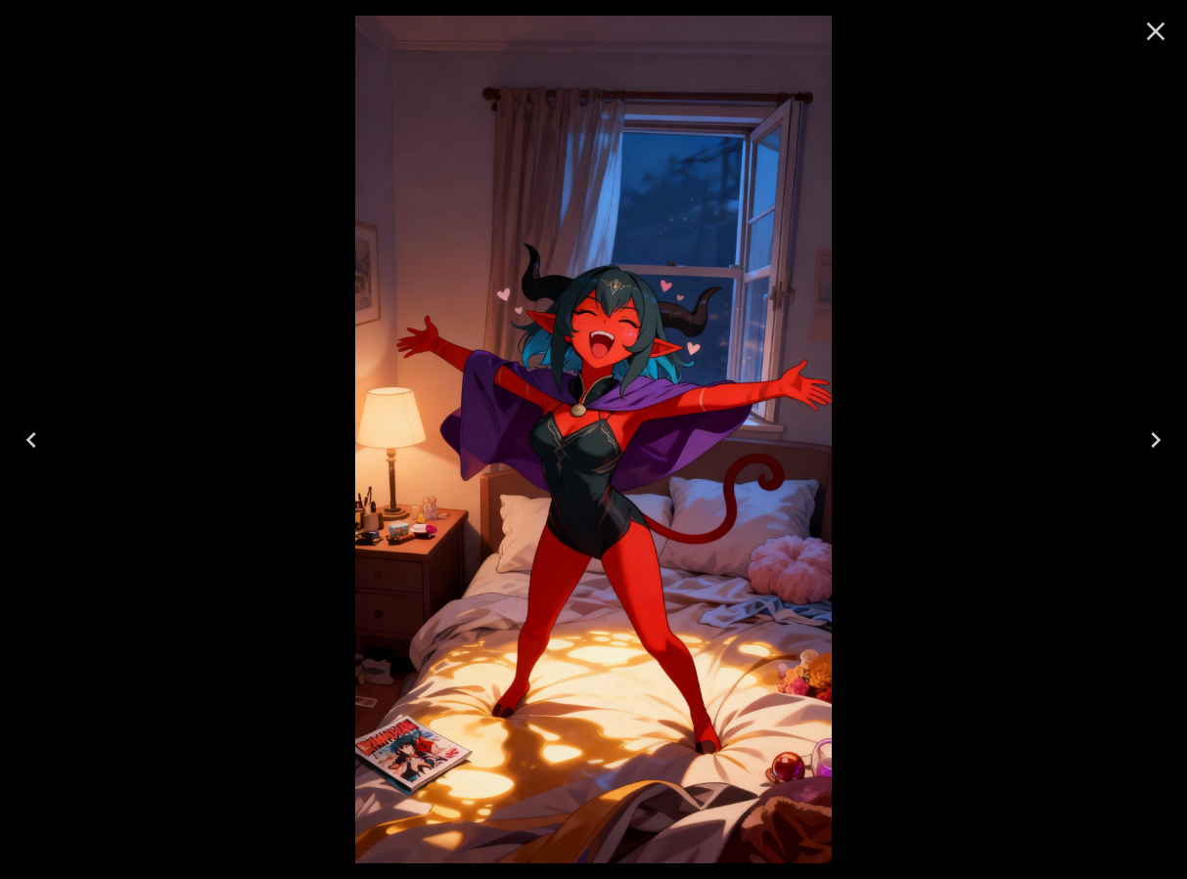
click at [1161, 33] on icon "Close" at bounding box center [1155, 31] width 31 height 31
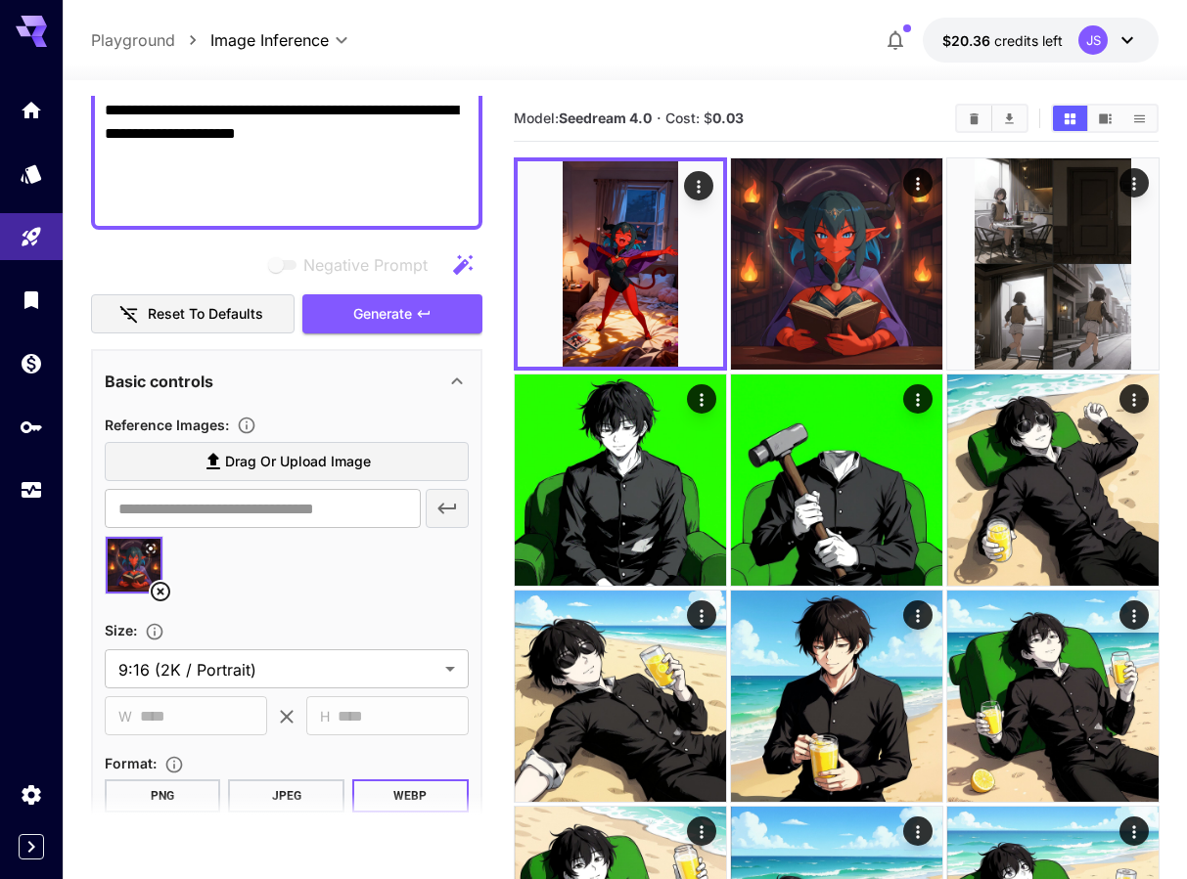
scroll to position [637, 0]
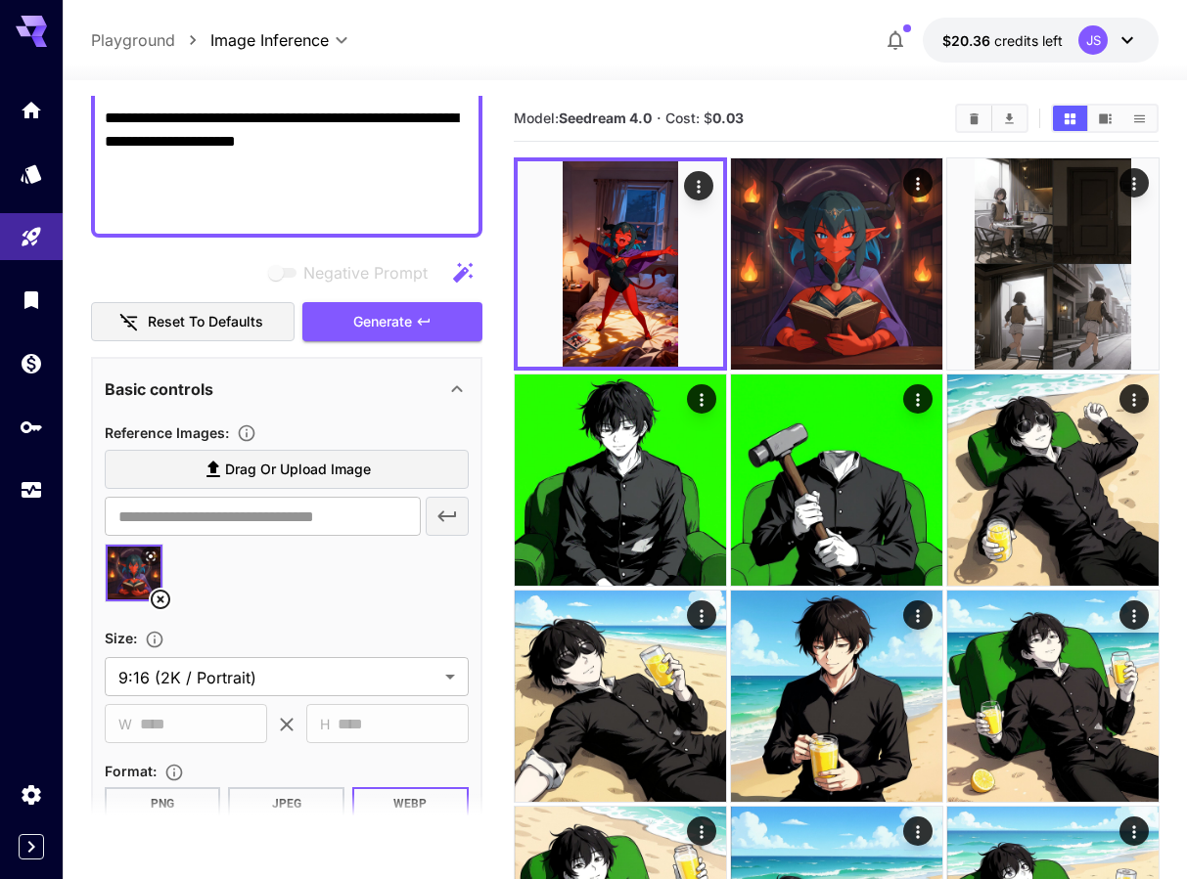
click at [378, 697] on section "**********" at bounding box center [287, 583] width 364 height 324
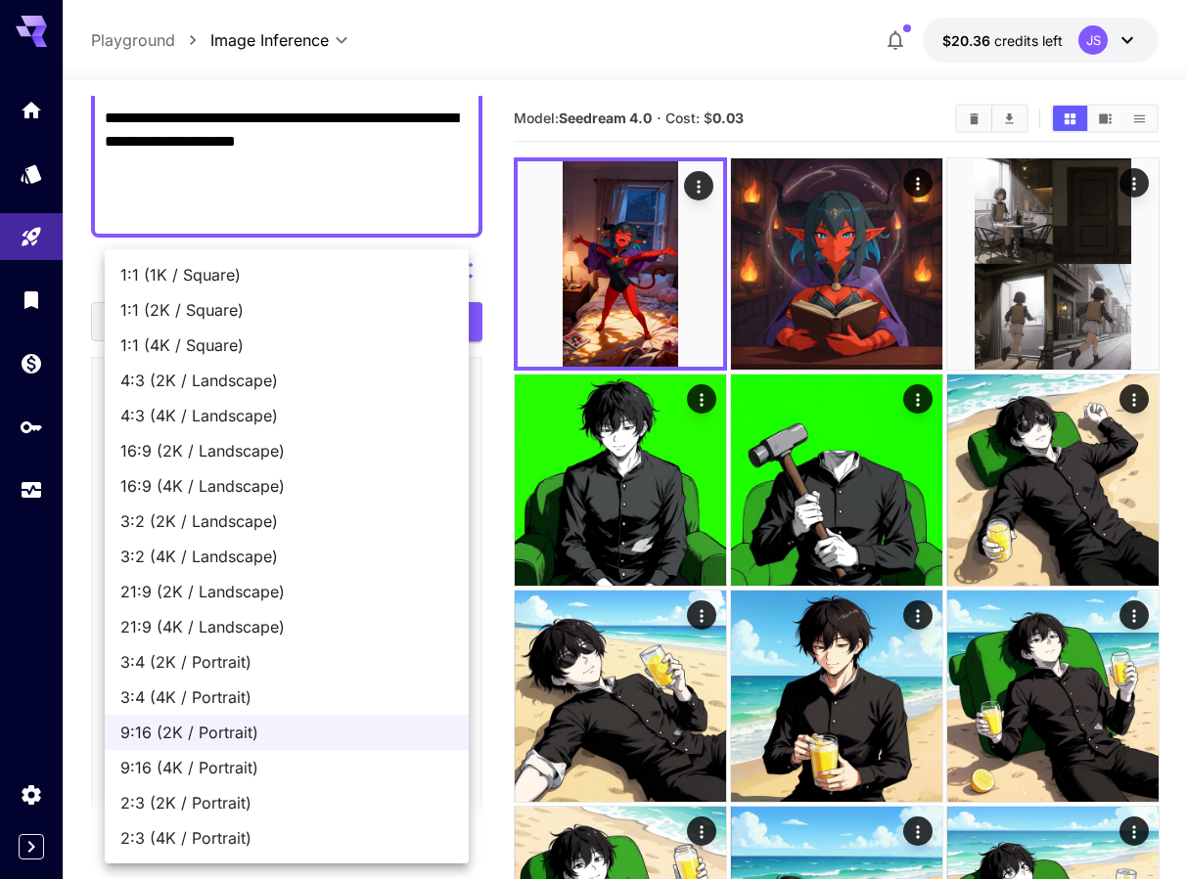
click at [496, 312] on div at bounding box center [593, 439] width 1187 height 879
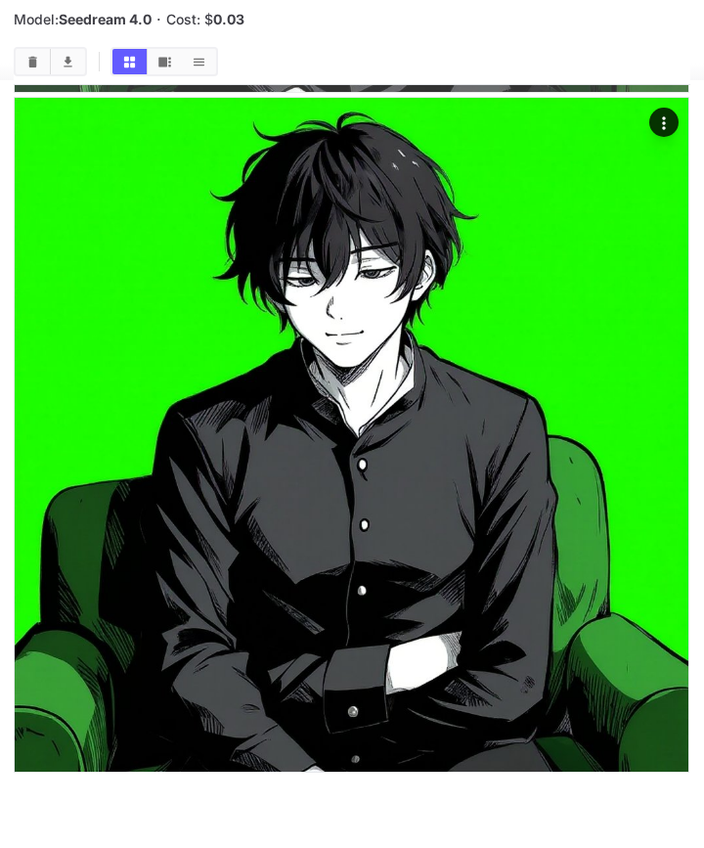
scroll to position [17230, 0]
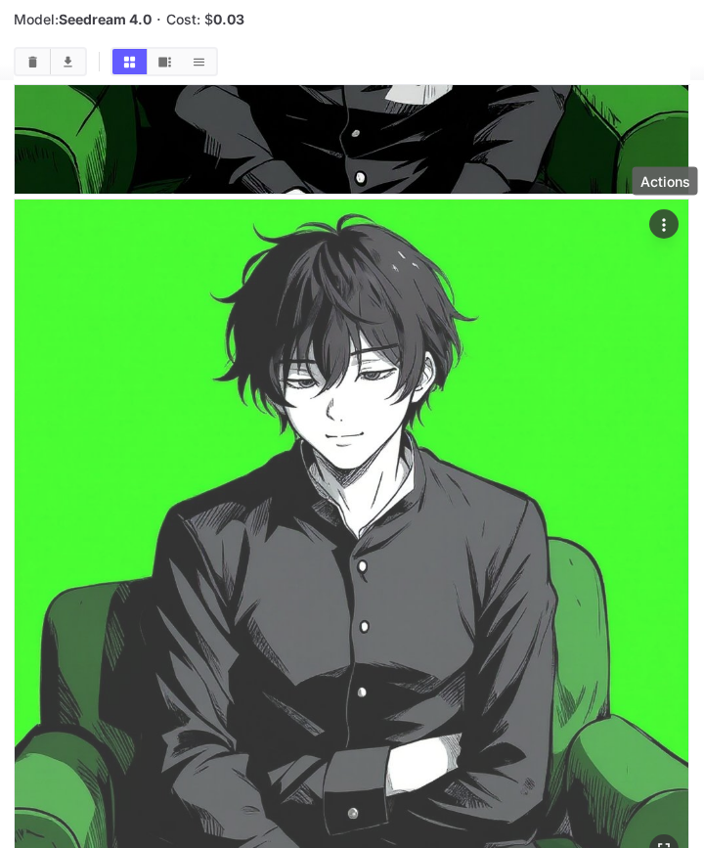
click at [669, 228] on icon "Actions" at bounding box center [665, 224] width 20 height 20
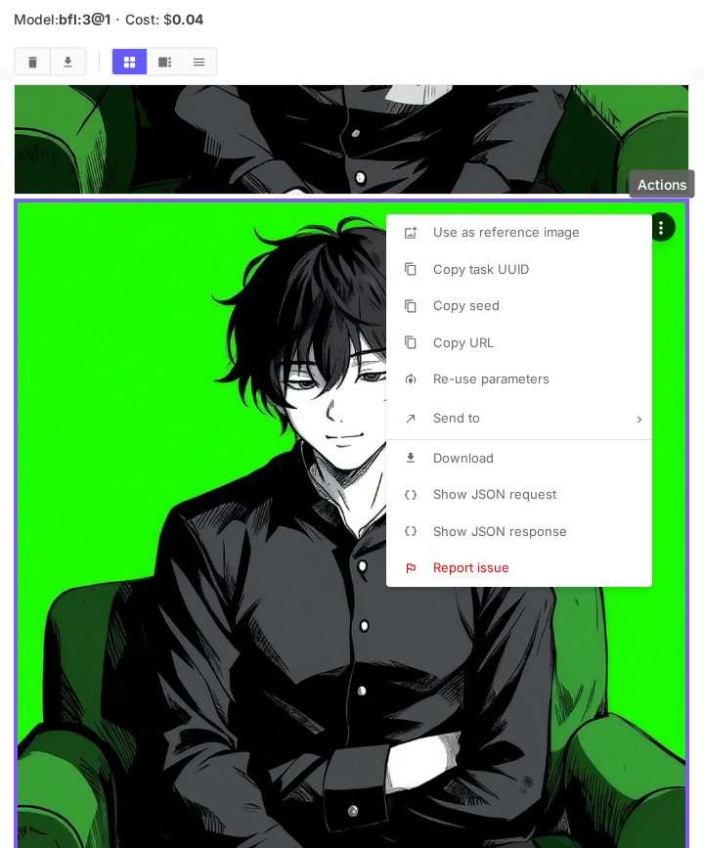
click at [543, 239] on span "Use as reference image" at bounding box center [506, 232] width 147 height 16
click at [697, 251] on div at bounding box center [352, 424] width 704 height 848
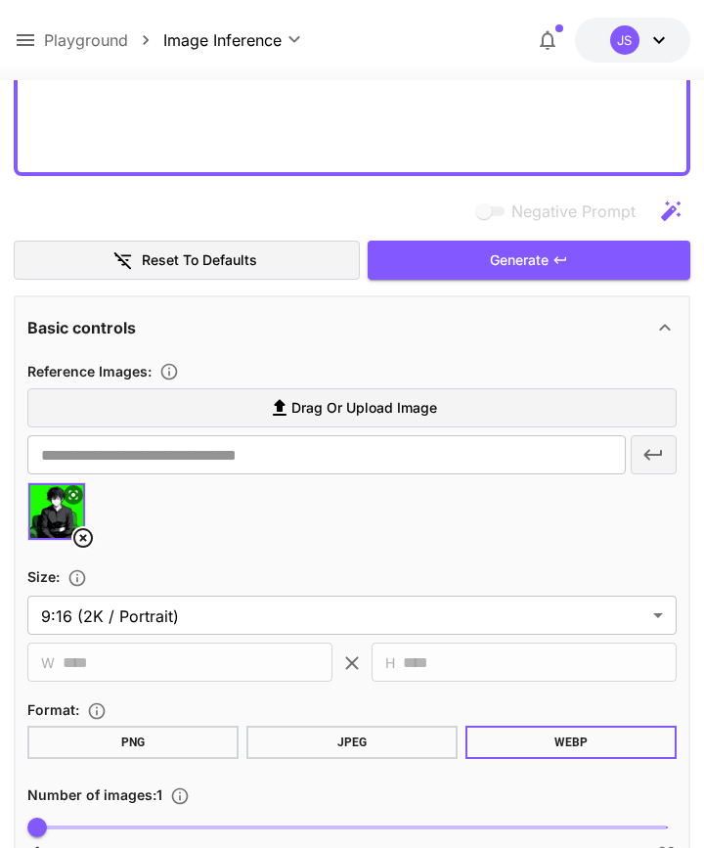
scroll to position [677, 0]
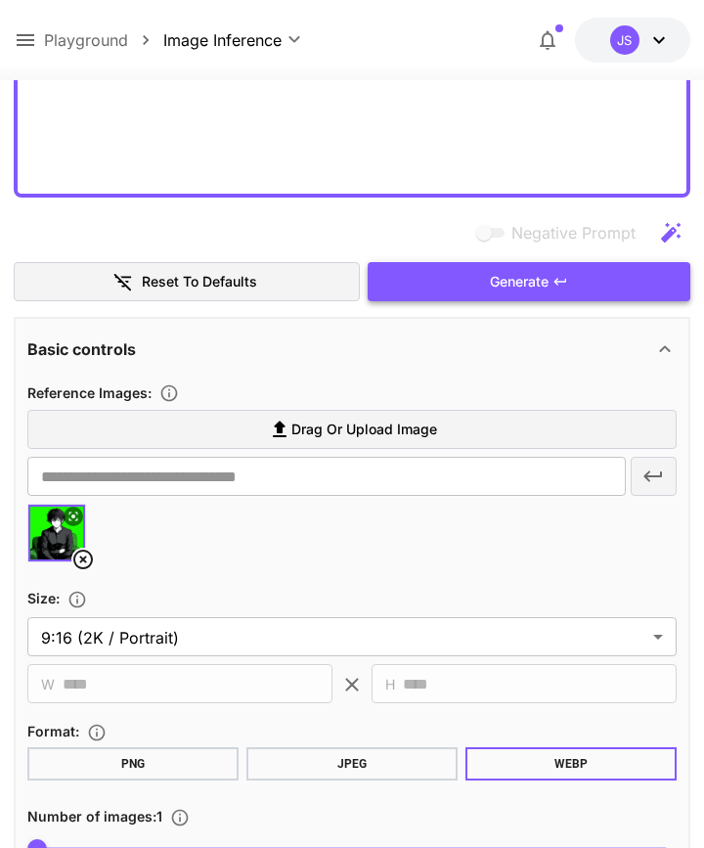
click at [648, 285] on button "Generate" at bounding box center [529, 282] width 323 height 40
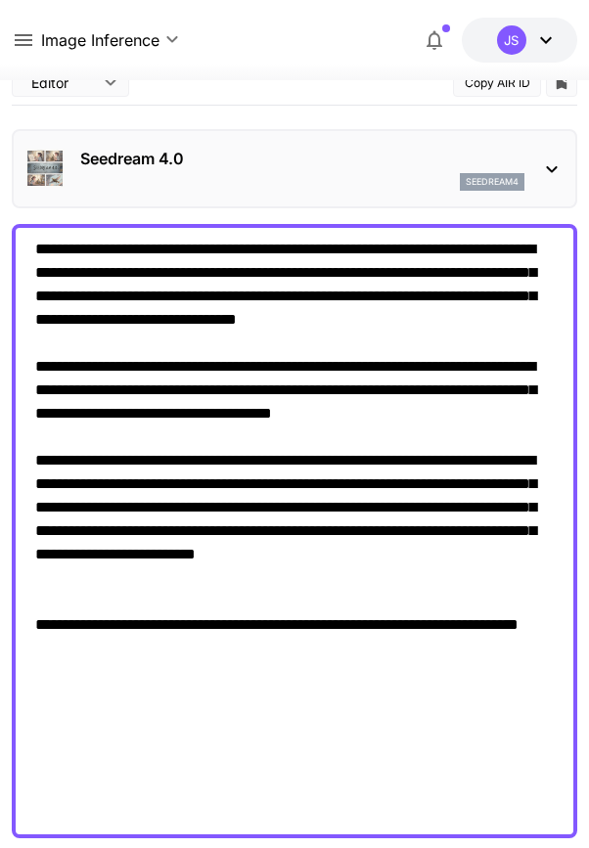
scroll to position [32, 0]
